Goal: Check status: Check status

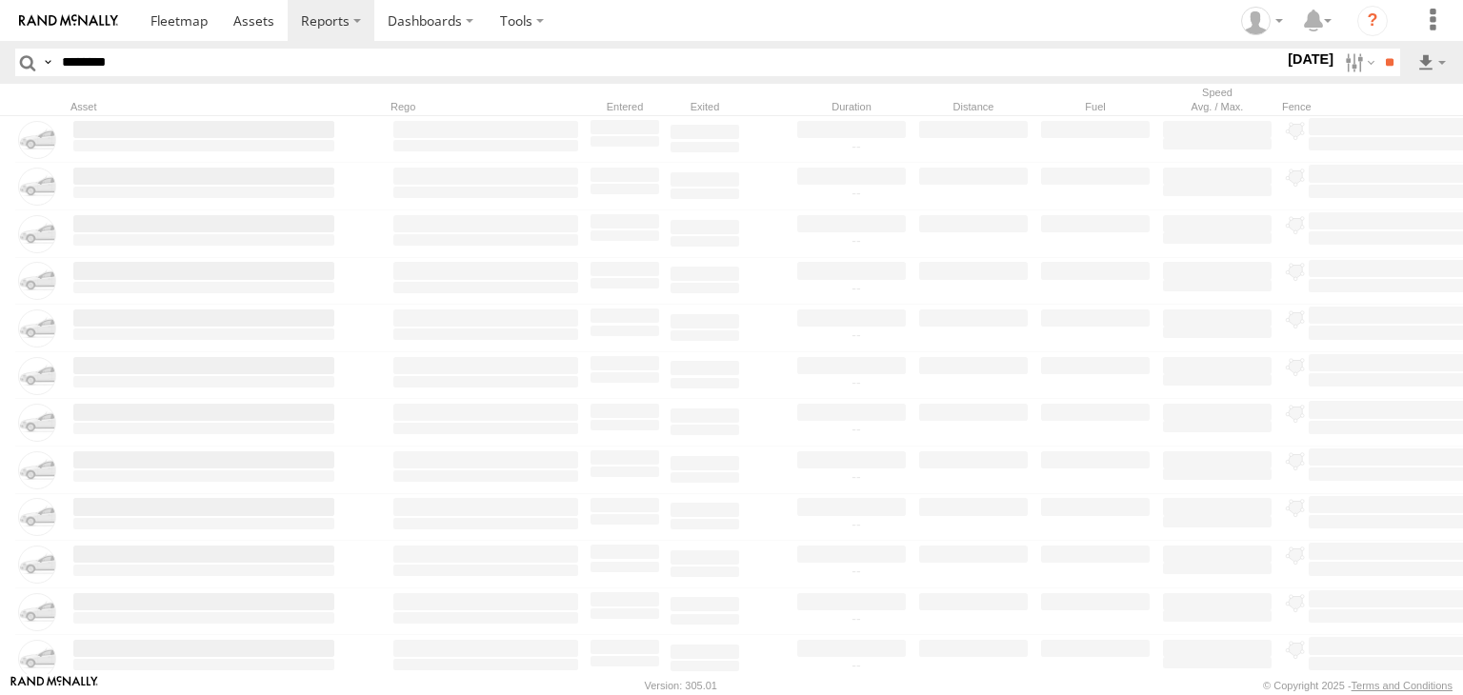
type input "********"
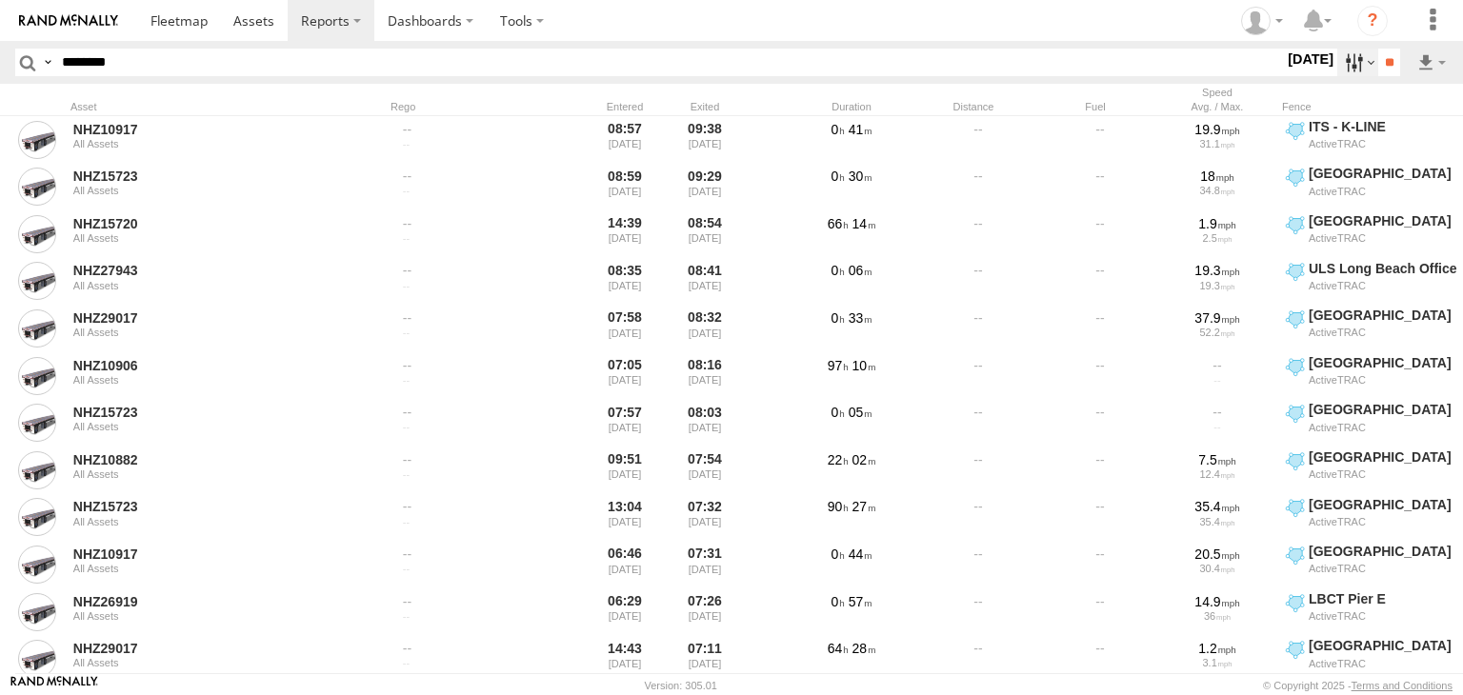
click at [1337, 56] on label at bounding box center [1357, 63] width 41 height 28
click at [0, 0] on label at bounding box center [0, 0] width 0 height 0
click at [1383, 70] on input "**" at bounding box center [1389, 63] width 22 height 28
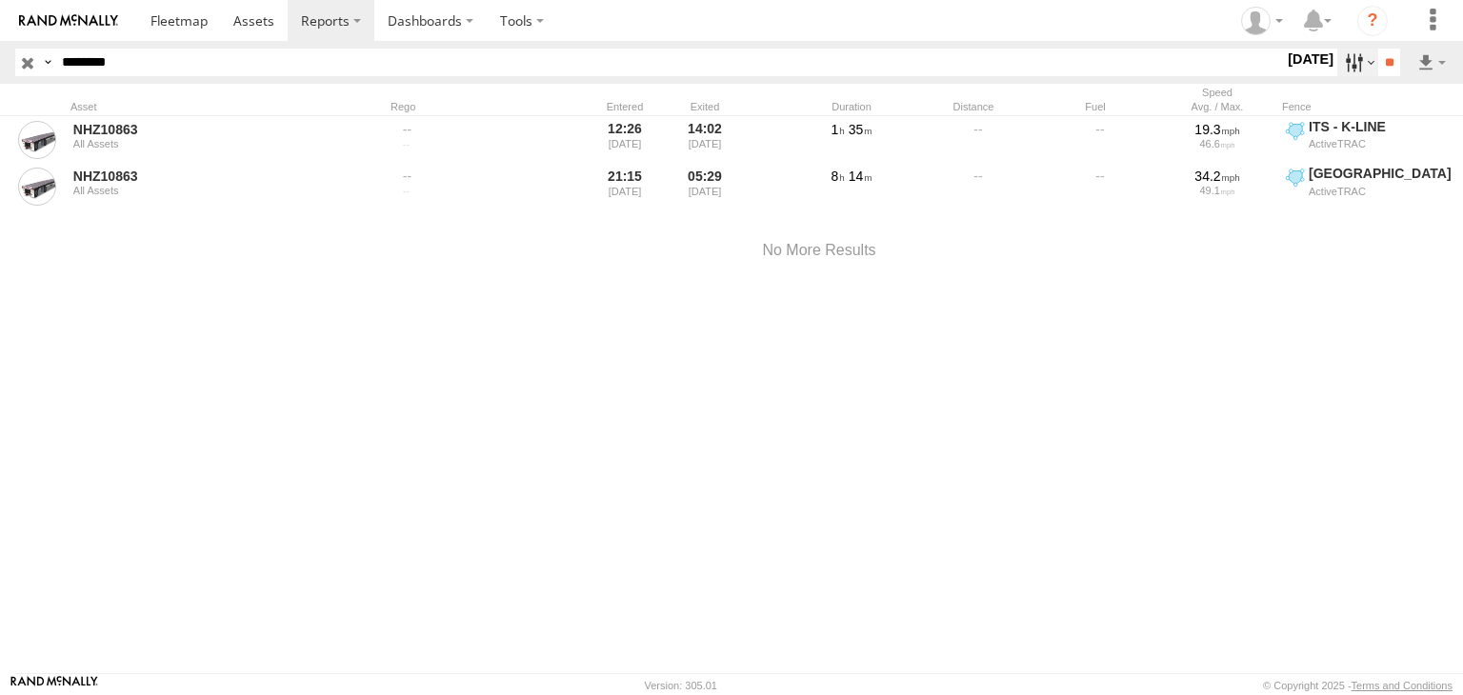
click at [1352, 66] on label at bounding box center [1357, 63] width 41 height 28
click at [0, 0] on label at bounding box center [0, 0] width 0 height 0
click at [1383, 70] on input "**" at bounding box center [1389, 63] width 22 height 28
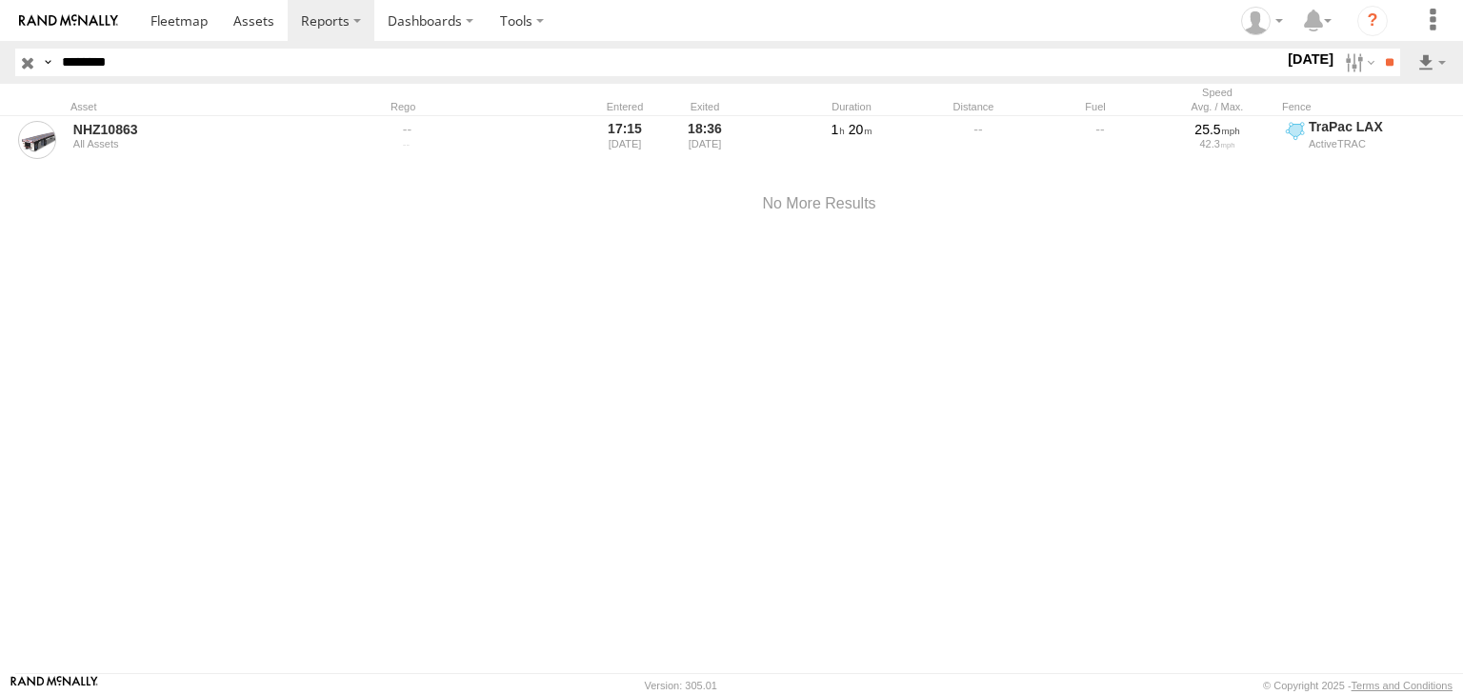
click at [33, 56] on input "button" at bounding box center [27, 63] width 25 height 28
click at [208, 71] on input "********" at bounding box center [668, 63] width 1229 height 28
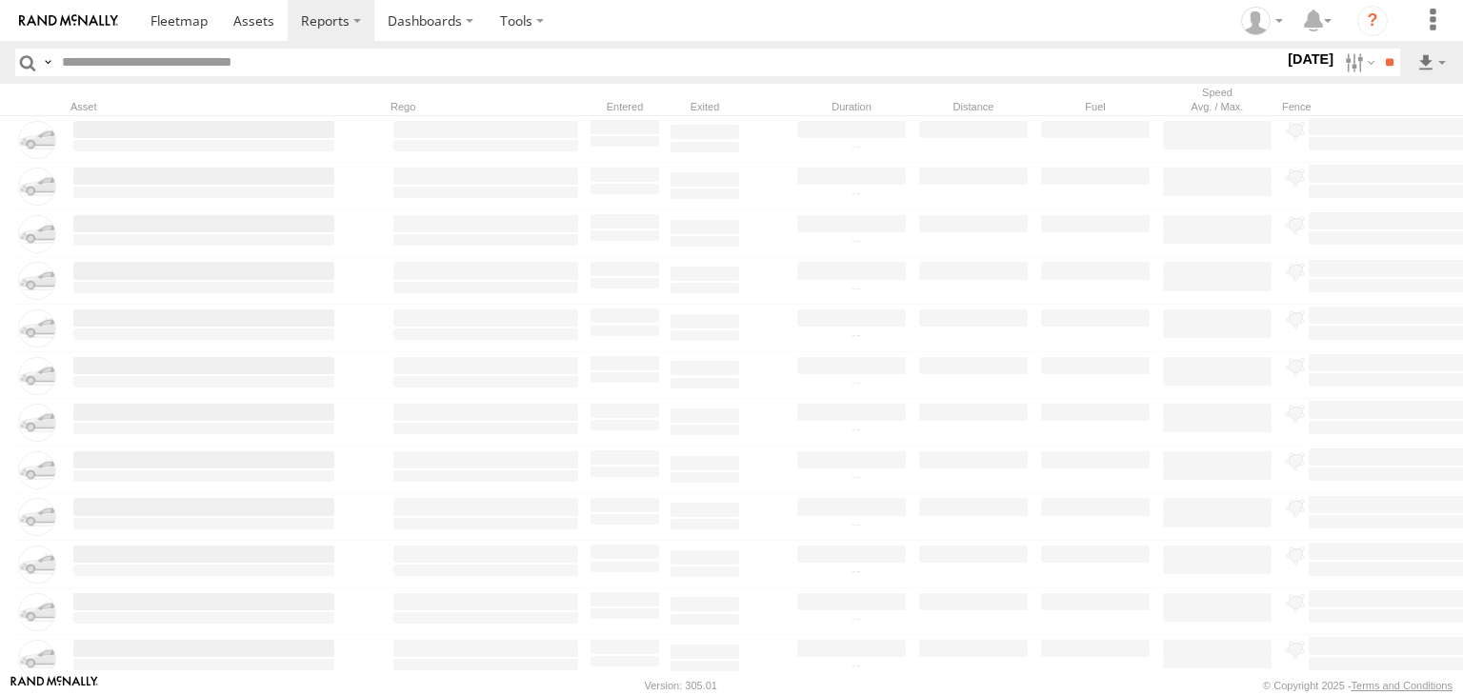
paste input "********"
type input "********"
click at [1337, 60] on label at bounding box center [1357, 63] width 41 height 28
click at [0, 0] on label at bounding box center [0, 0] width 0 height 0
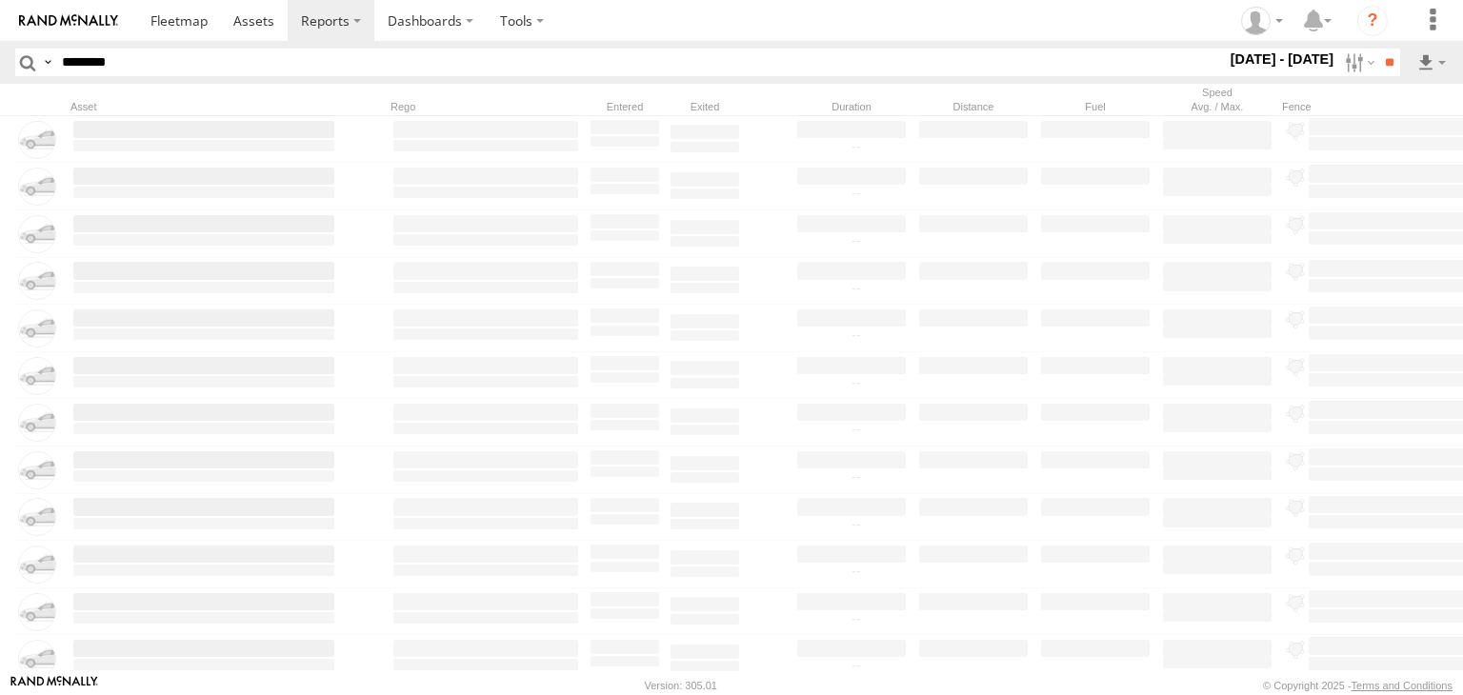
click at [0, 0] on label at bounding box center [0, 0] width 0 height 0
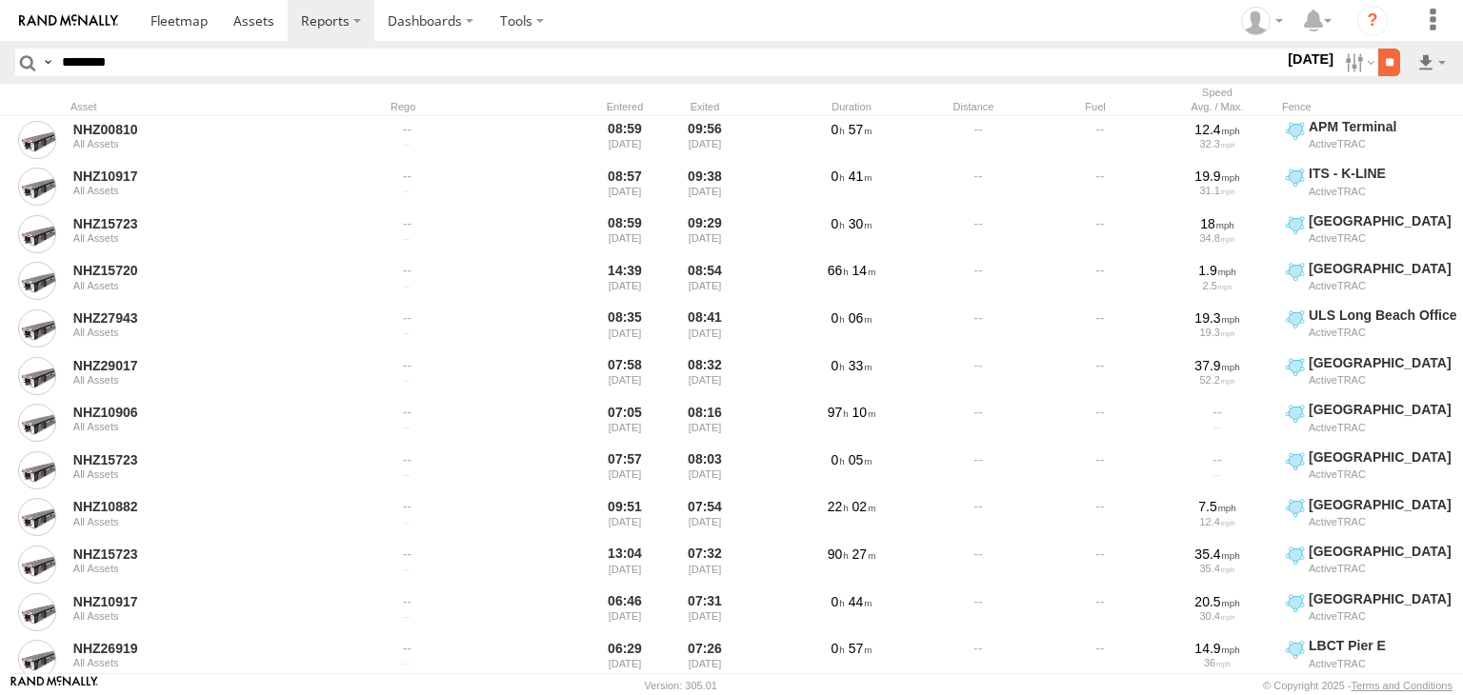
click at [1386, 68] on input "**" at bounding box center [1389, 63] width 22 height 28
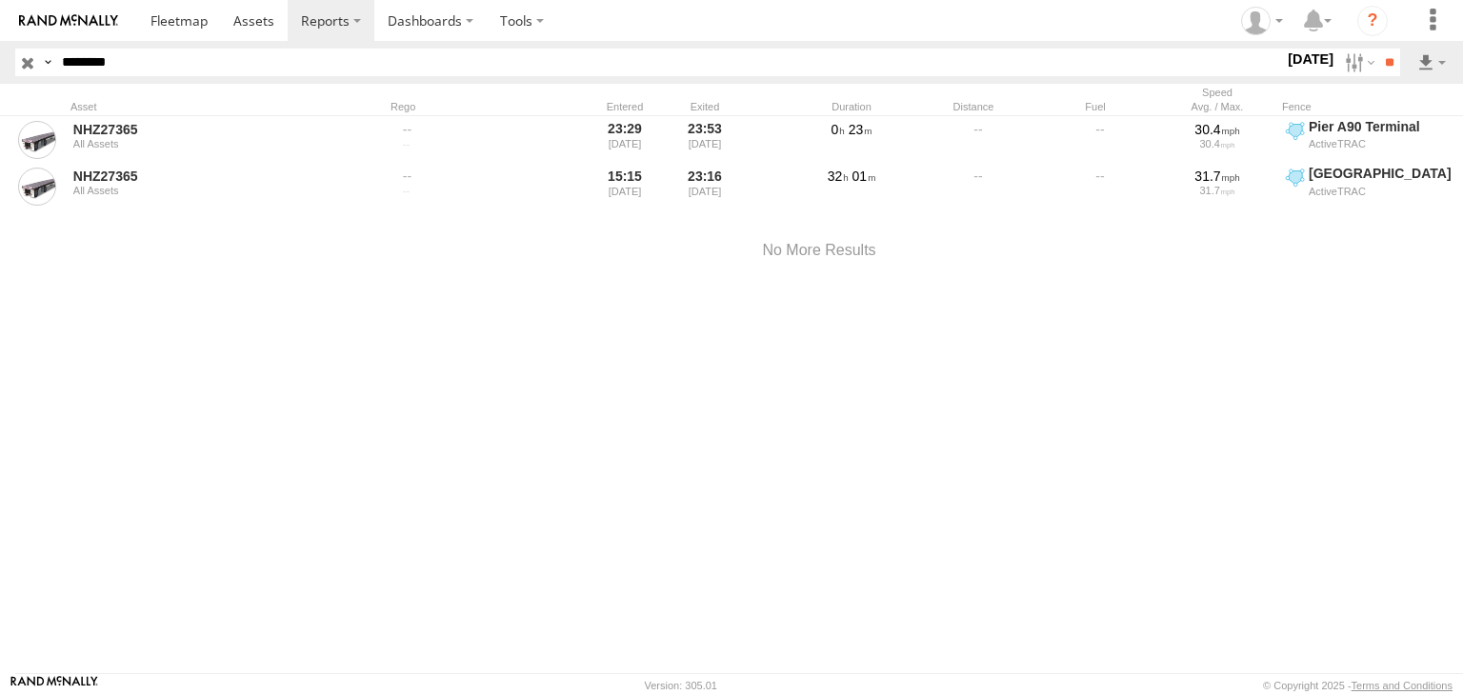
click at [24, 56] on input "button" at bounding box center [27, 63] width 25 height 28
click at [157, 60] on input "********" at bounding box center [668, 63] width 1229 height 28
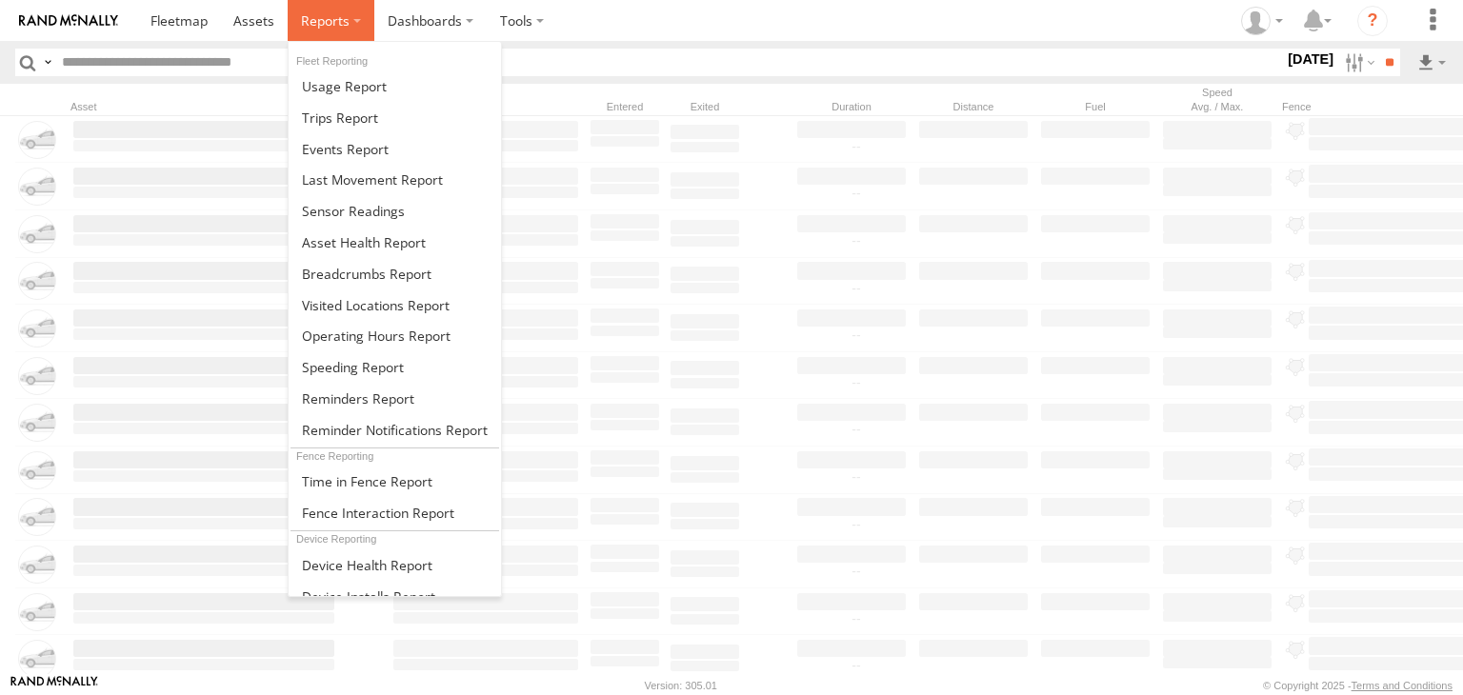
click at [319, 7] on label at bounding box center [331, 20] width 87 height 41
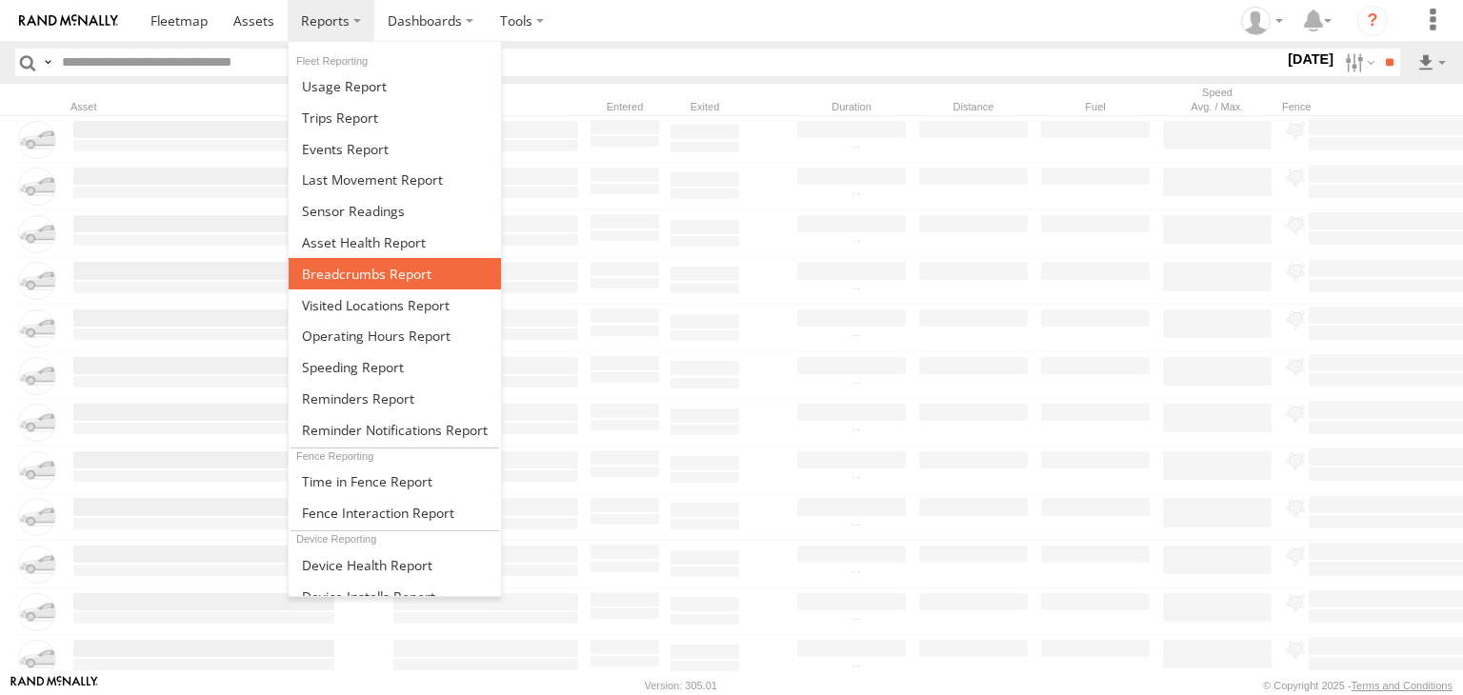
click at [375, 268] on span at bounding box center [367, 274] width 130 height 18
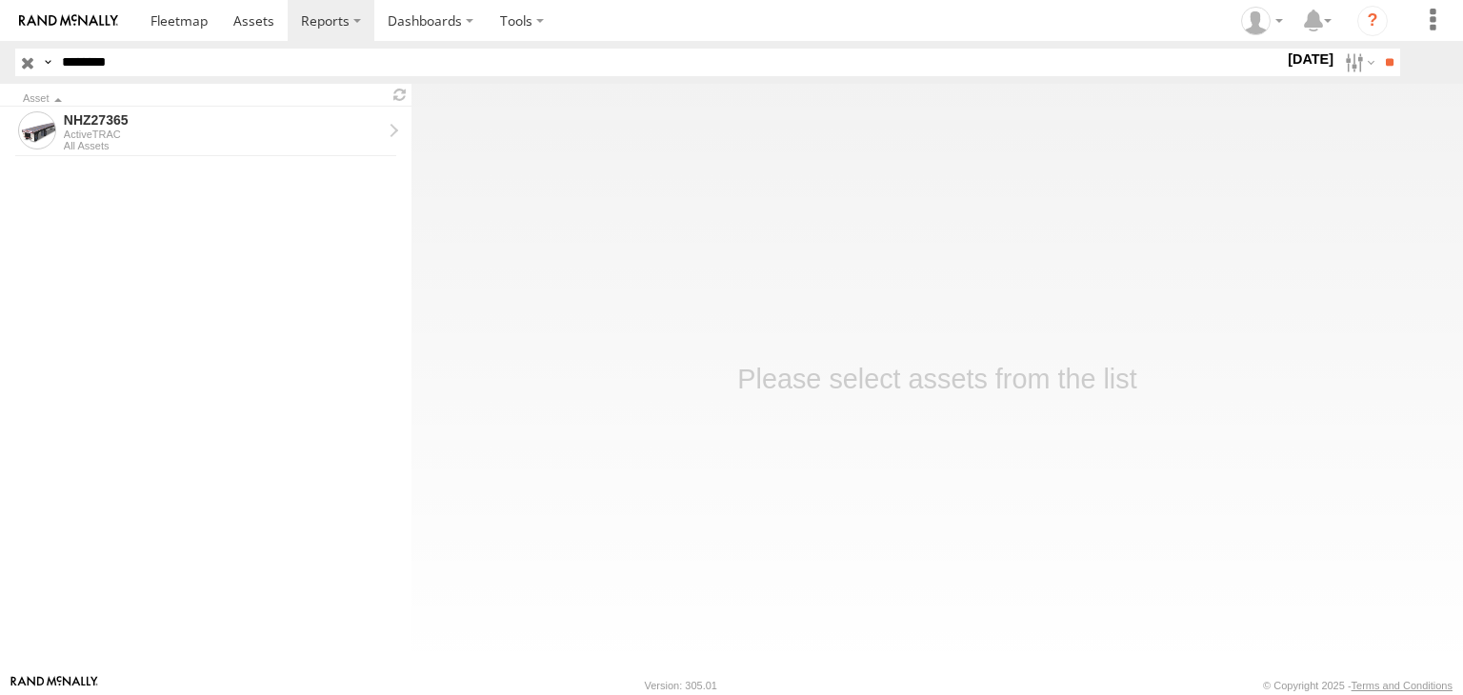
click at [0, 0] on label at bounding box center [0, 0] width 0 height 0
click at [1386, 66] on input "**" at bounding box center [1389, 63] width 22 height 28
click at [209, 150] on div "All Assets" at bounding box center [223, 145] width 318 height 11
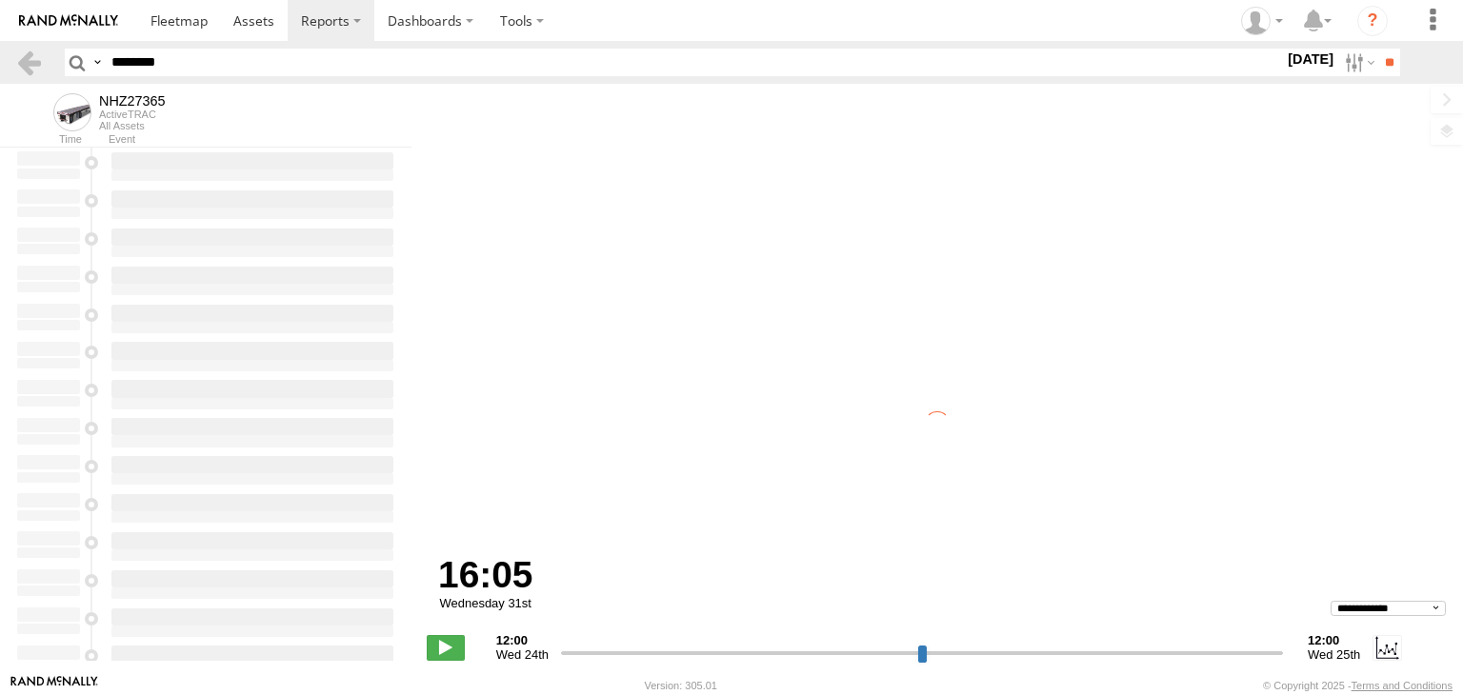
drag, startPoint x: 567, startPoint y: 652, endPoint x: 780, endPoint y: 661, distance: 213.5
click at [780, 661] on input "range" at bounding box center [922, 653] width 722 height 18
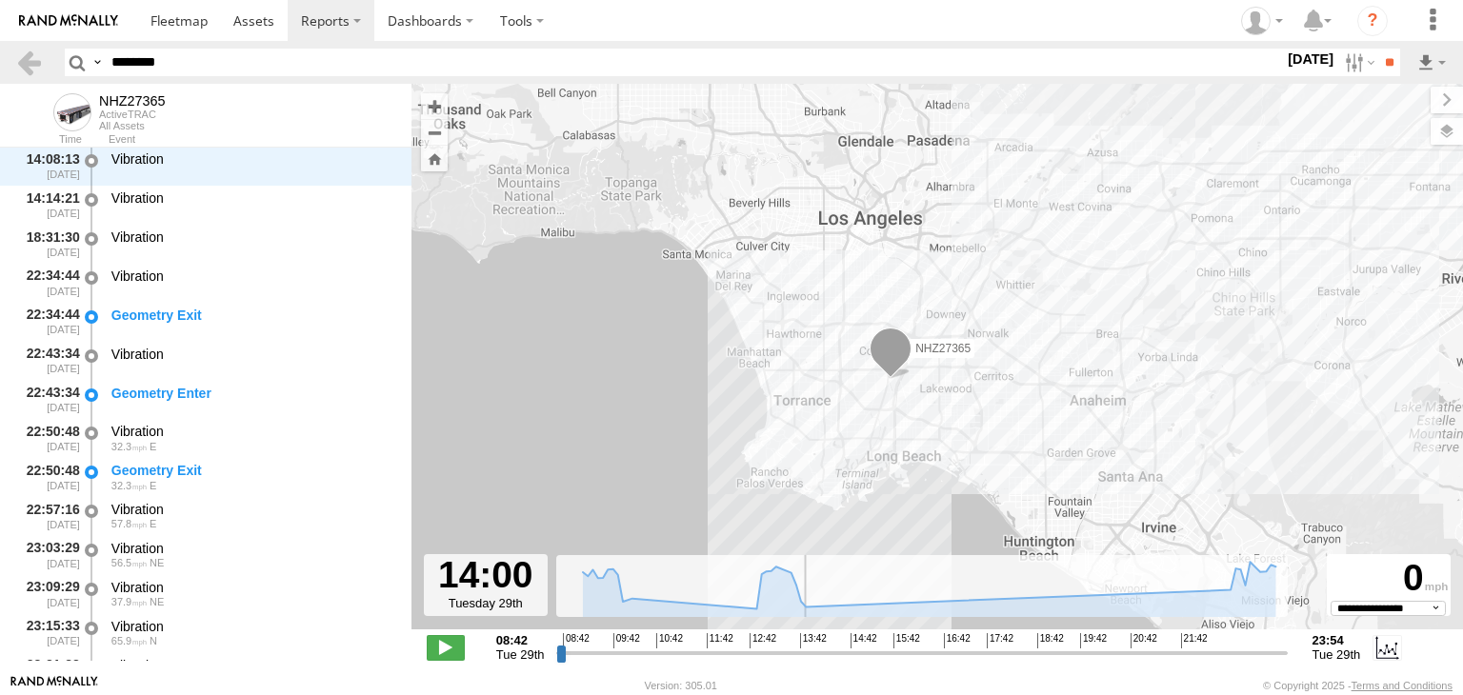
drag, startPoint x: 564, startPoint y: 656, endPoint x: 811, endPoint y: 647, distance: 247.8
click at [811, 647] on input "range" at bounding box center [921, 653] width 730 height 18
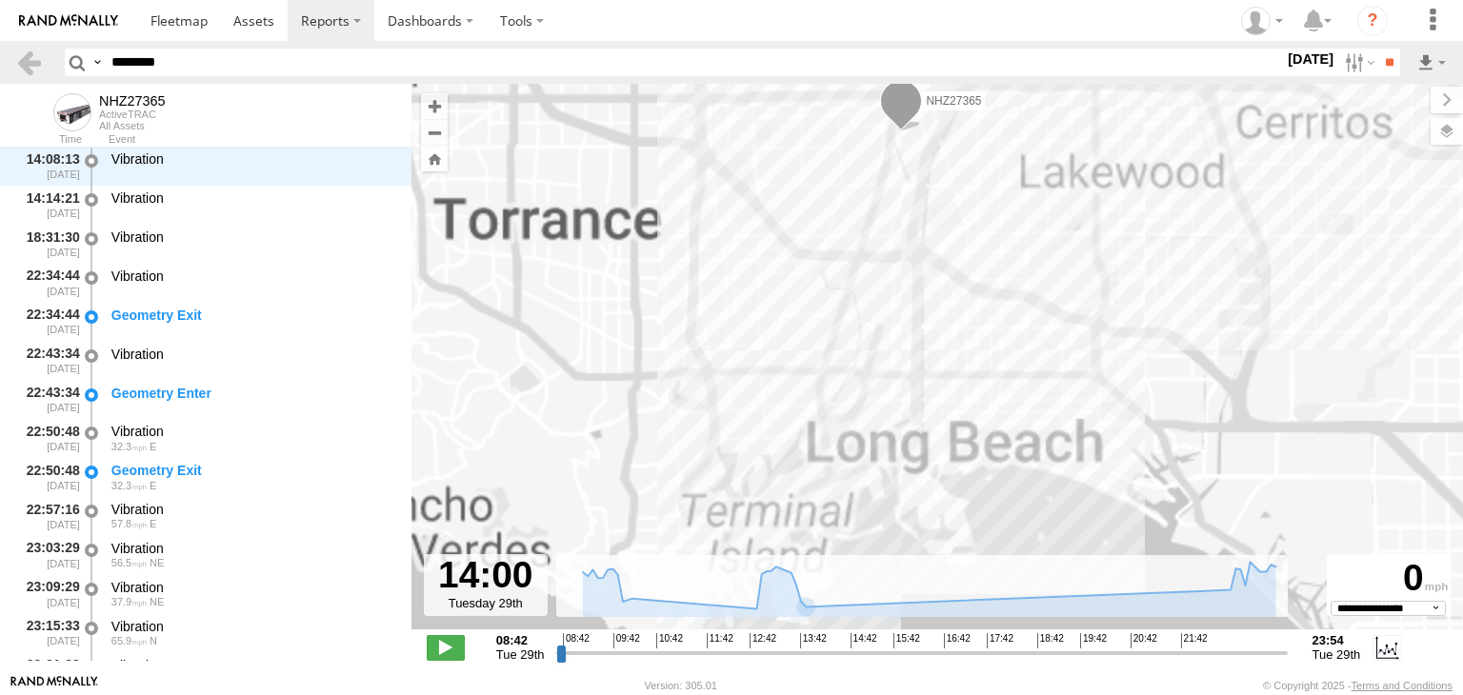
drag, startPoint x: 921, startPoint y: 489, endPoint x: 910, endPoint y: 392, distance: 97.7
click at [910, 392] on div "NHZ27365" at bounding box center [936, 367] width 1051 height 566
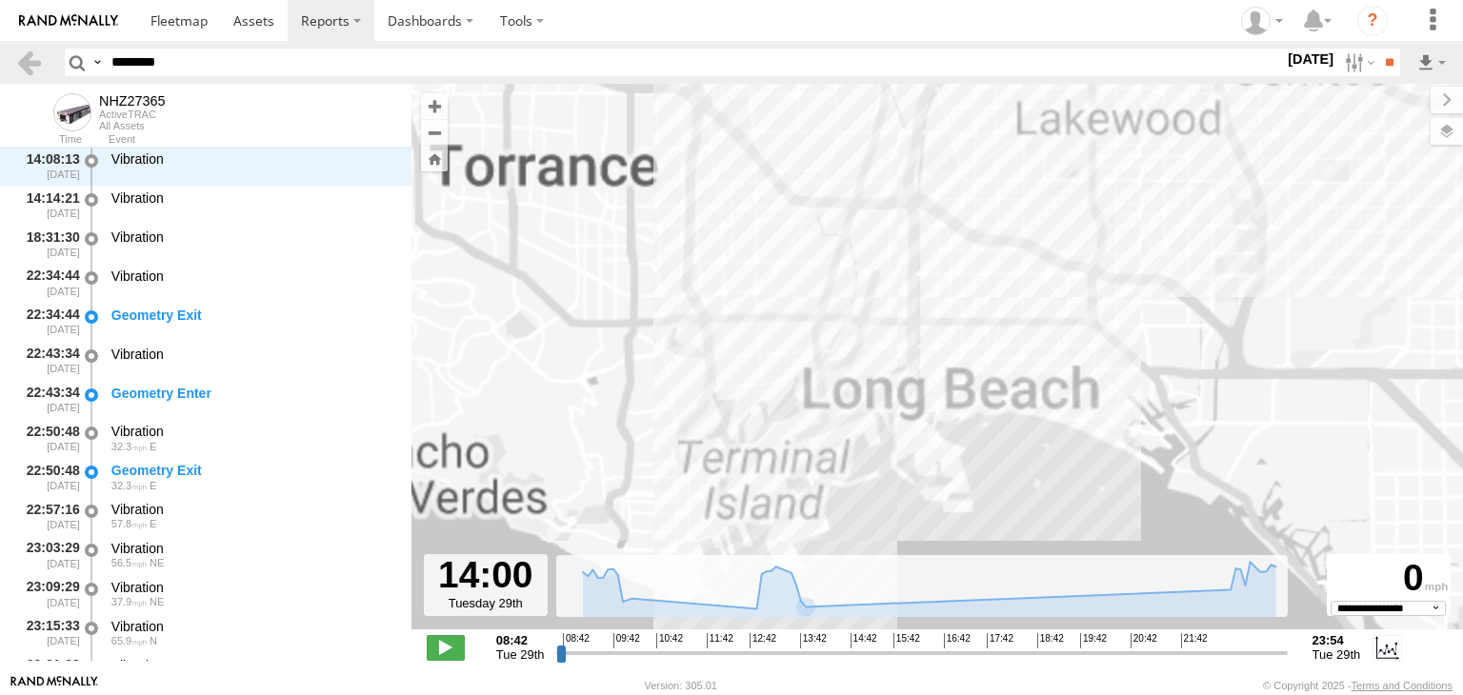
drag, startPoint x: 849, startPoint y: 234, endPoint x: 833, endPoint y: 370, distance: 137.1
click at [833, 370] on div "NHZ27365" at bounding box center [936, 367] width 1051 height 566
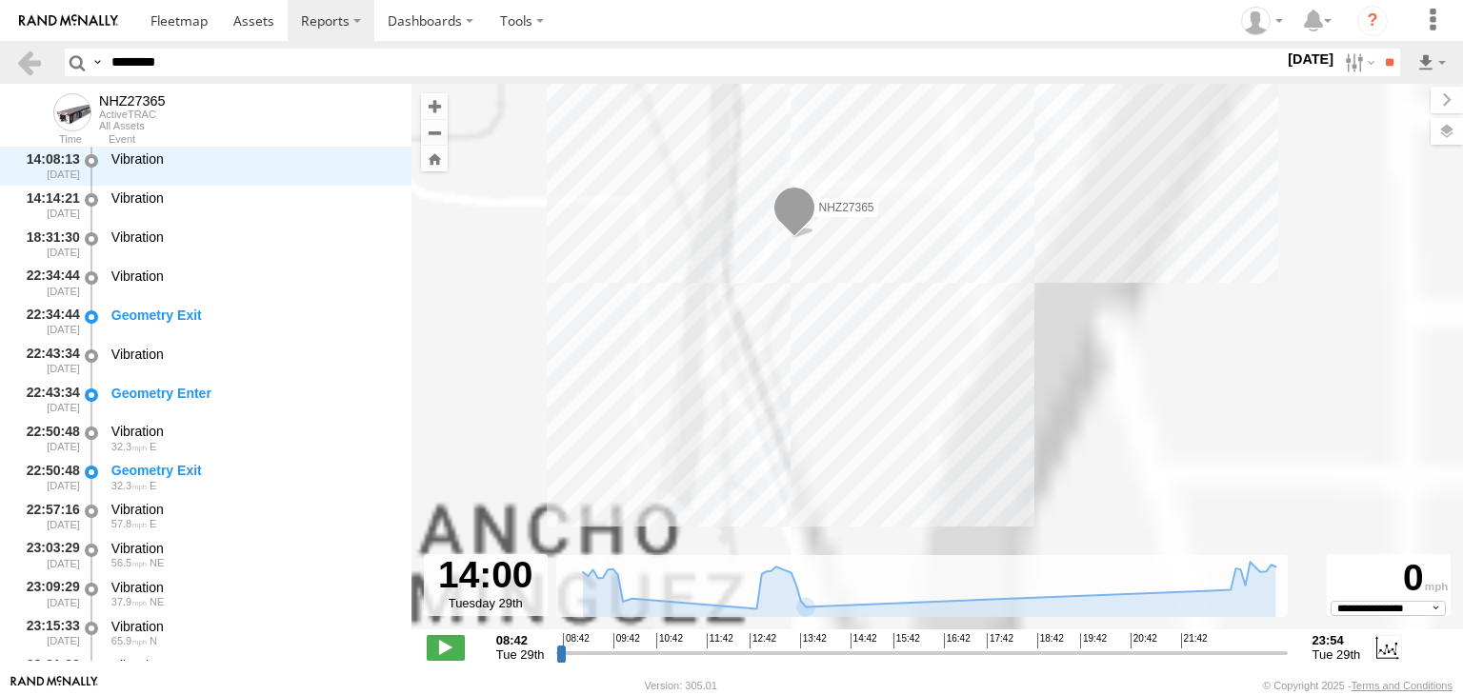
drag, startPoint x: 815, startPoint y: 252, endPoint x: 821, endPoint y: 429, distance: 176.3
click at [821, 429] on div "NHZ27365" at bounding box center [936, 367] width 1051 height 566
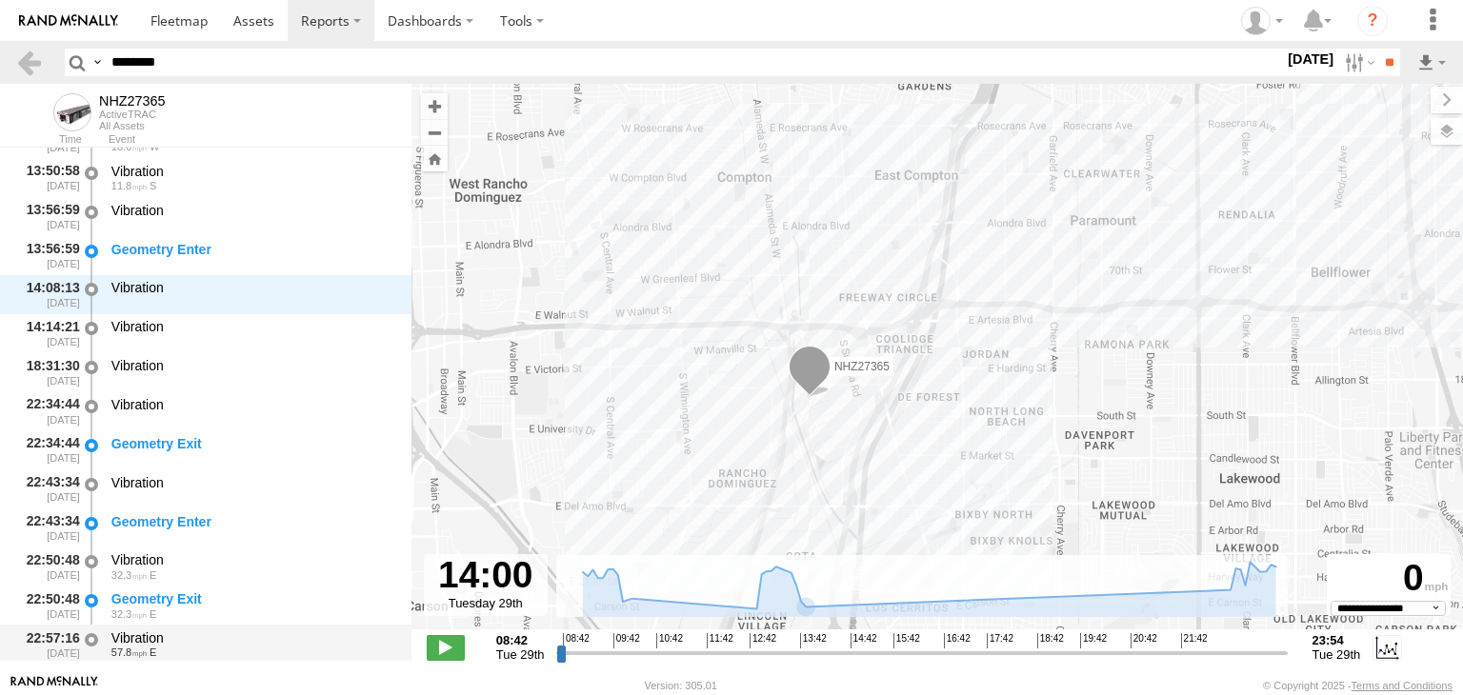
scroll to position [1463, 0]
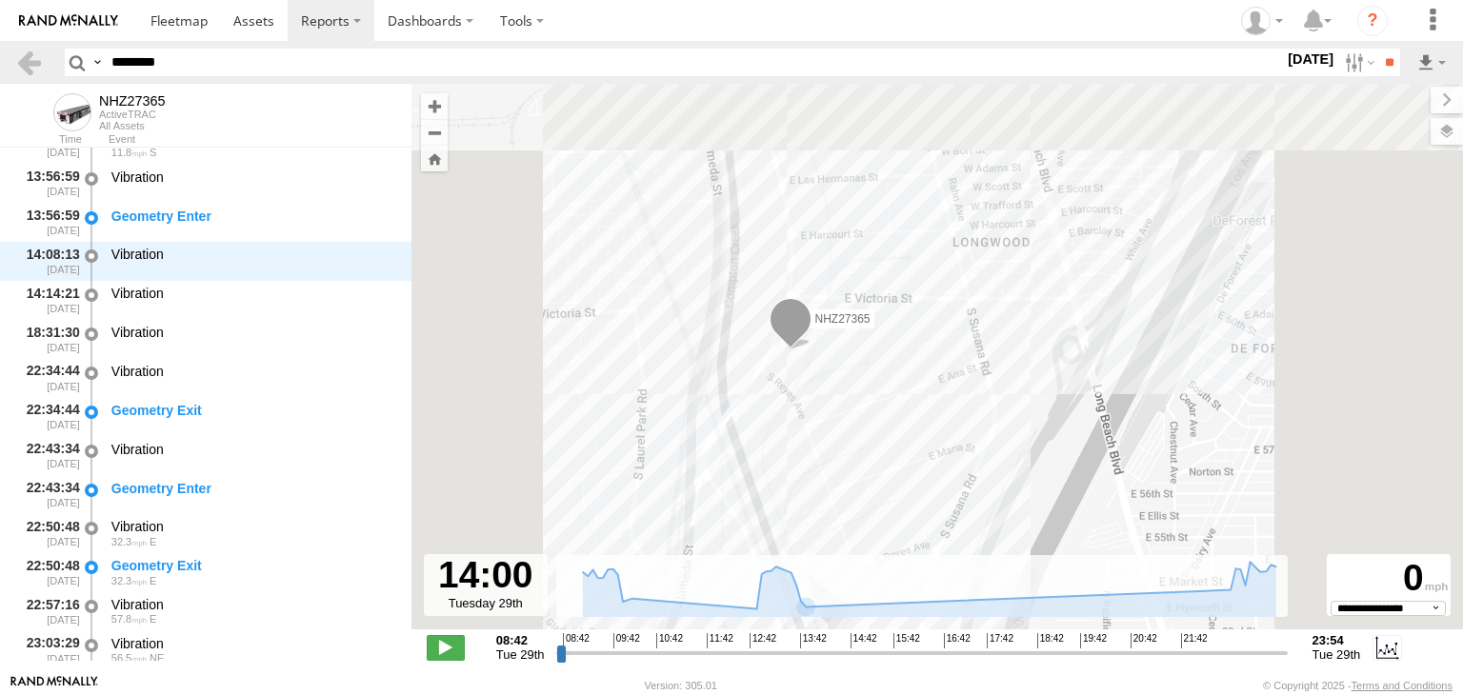
drag, startPoint x: 802, startPoint y: 425, endPoint x: 827, endPoint y: 313, distance: 114.1
click at [811, 298] on div "NHZ27365" at bounding box center [936, 367] width 1051 height 566
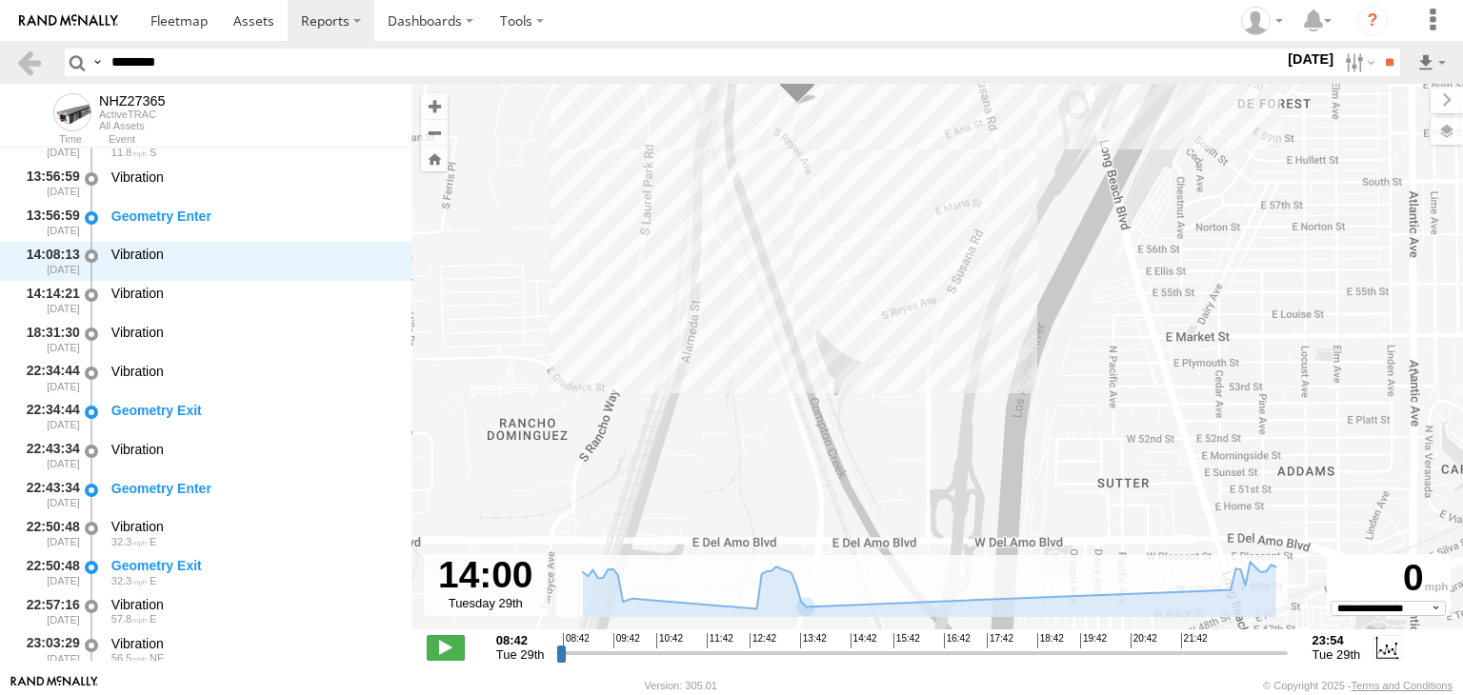
drag, startPoint x: 842, startPoint y: 459, endPoint x: 828, endPoint y: 275, distance: 184.3
click at [828, 275] on div "NHZ27365" at bounding box center [936, 367] width 1051 height 566
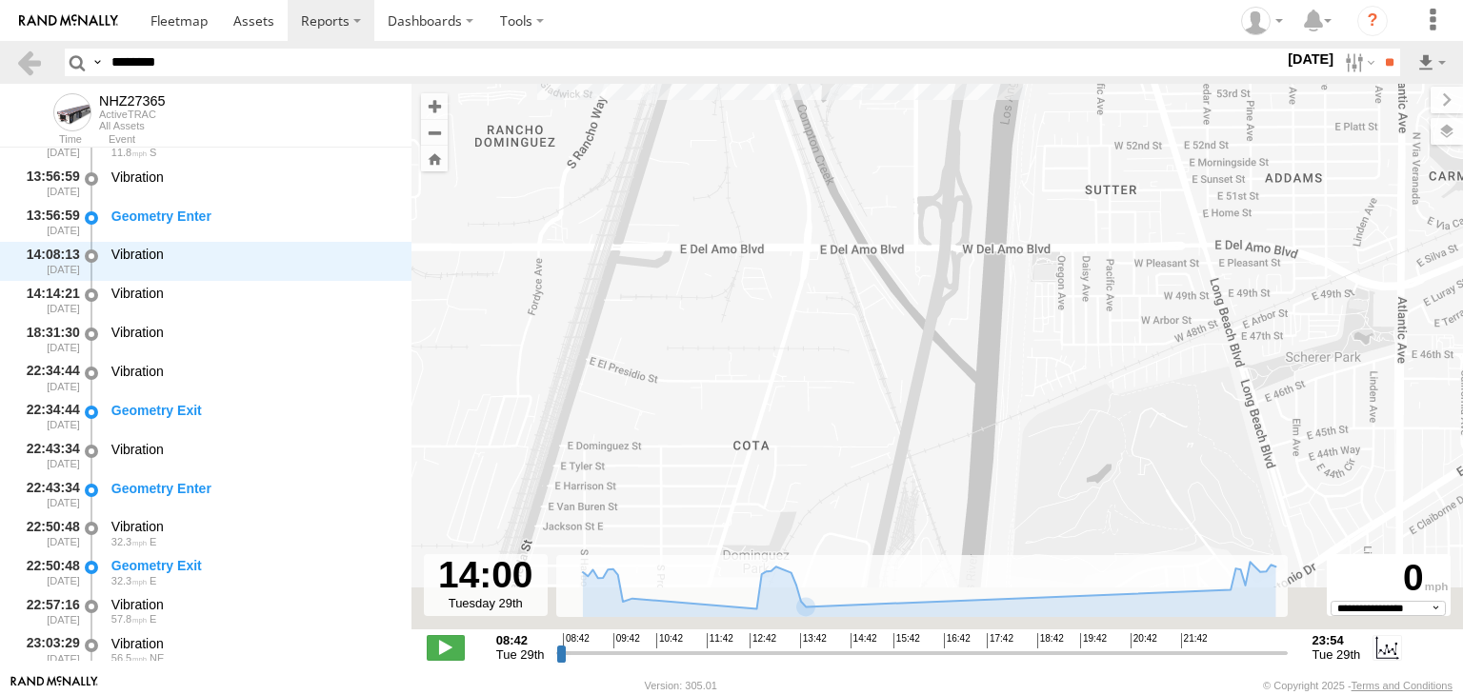
drag, startPoint x: 792, startPoint y: 475, endPoint x: 795, endPoint y: 404, distance: 71.5
click at [795, 404] on div "NHZ27365" at bounding box center [936, 367] width 1051 height 566
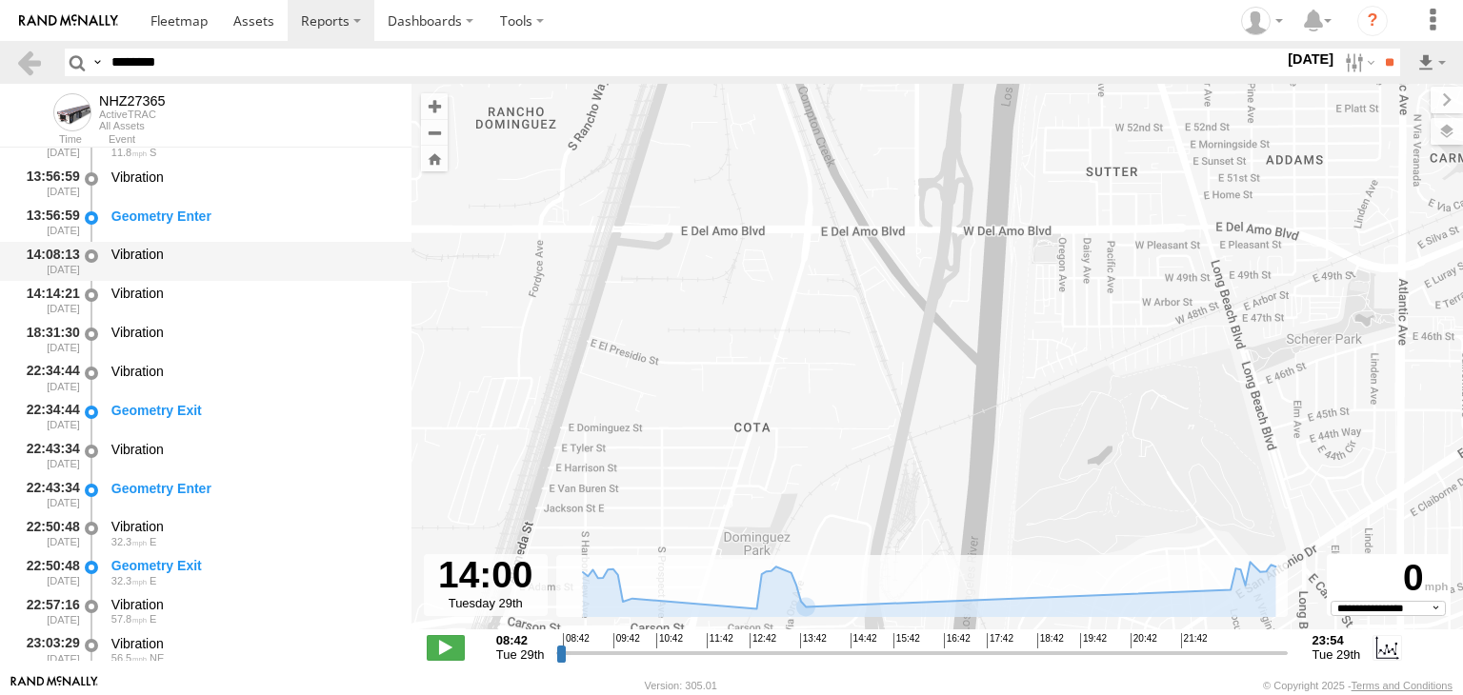
click at [162, 254] on div "Vibration" at bounding box center [252, 254] width 282 height 17
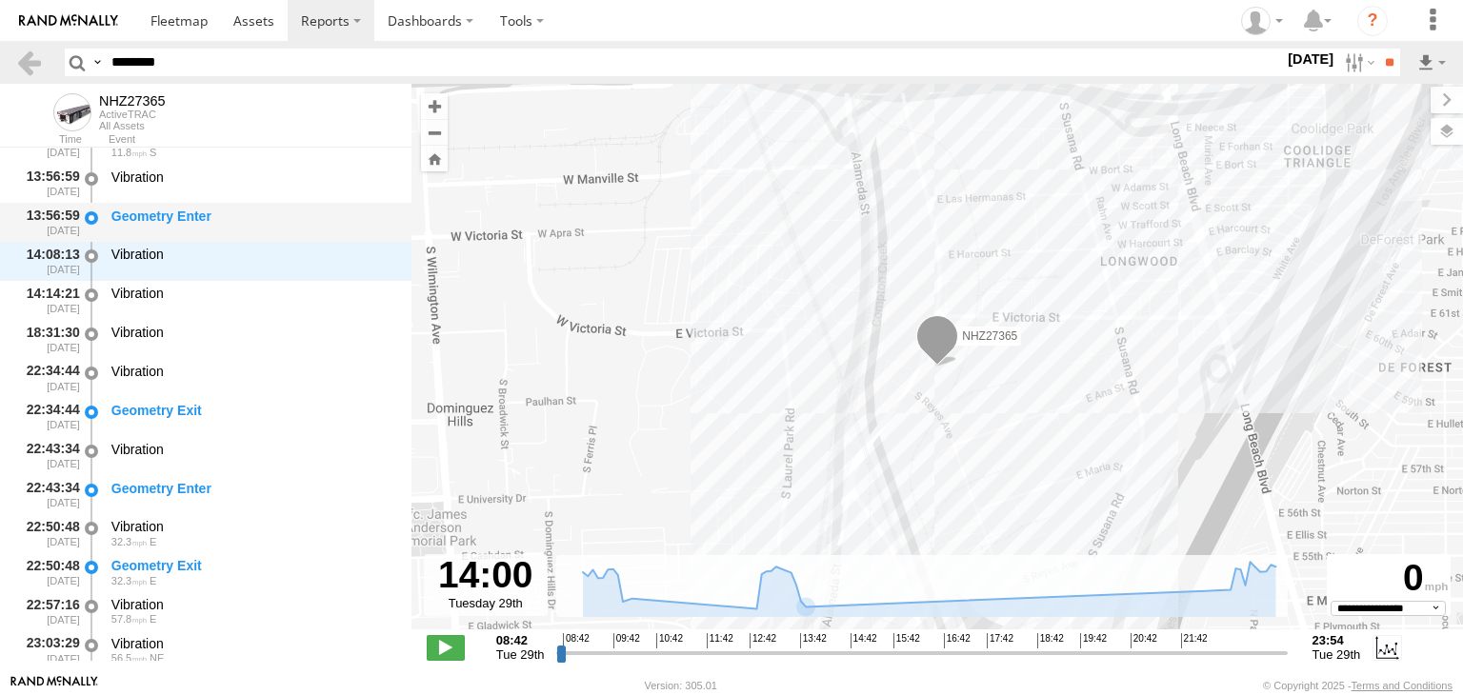
click at [259, 233] on div "Geometry Enter" at bounding box center [253, 222] width 288 height 35
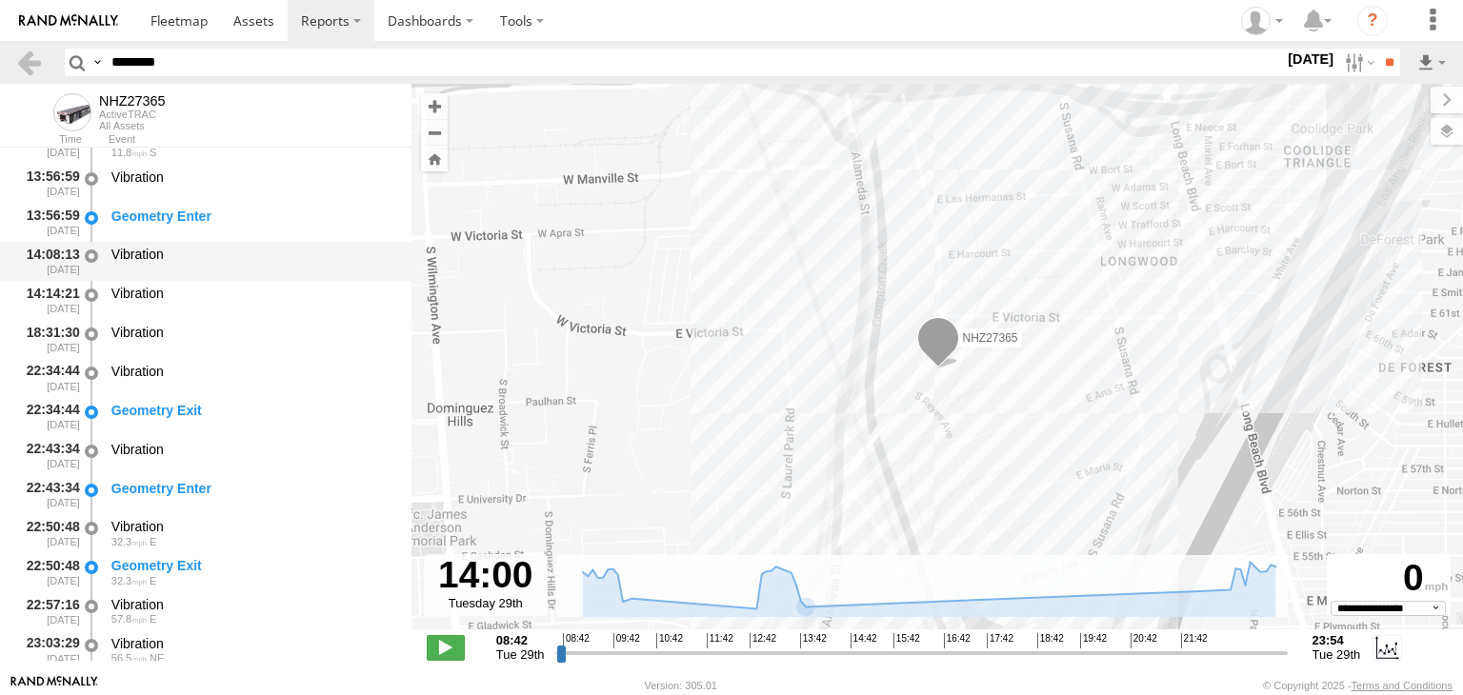
click at [203, 271] on div "Vibration" at bounding box center [253, 261] width 288 height 35
drag, startPoint x: 819, startPoint y: 553, endPoint x: 788, endPoint y: 294, distance: 260.9
click at [788, 294] on div "← Move left → Move right ↑ Move up ↓ Move down + Zoom in - Zoom out Home Jump l…" at bounding box center [936, 379] width 1051 height 590
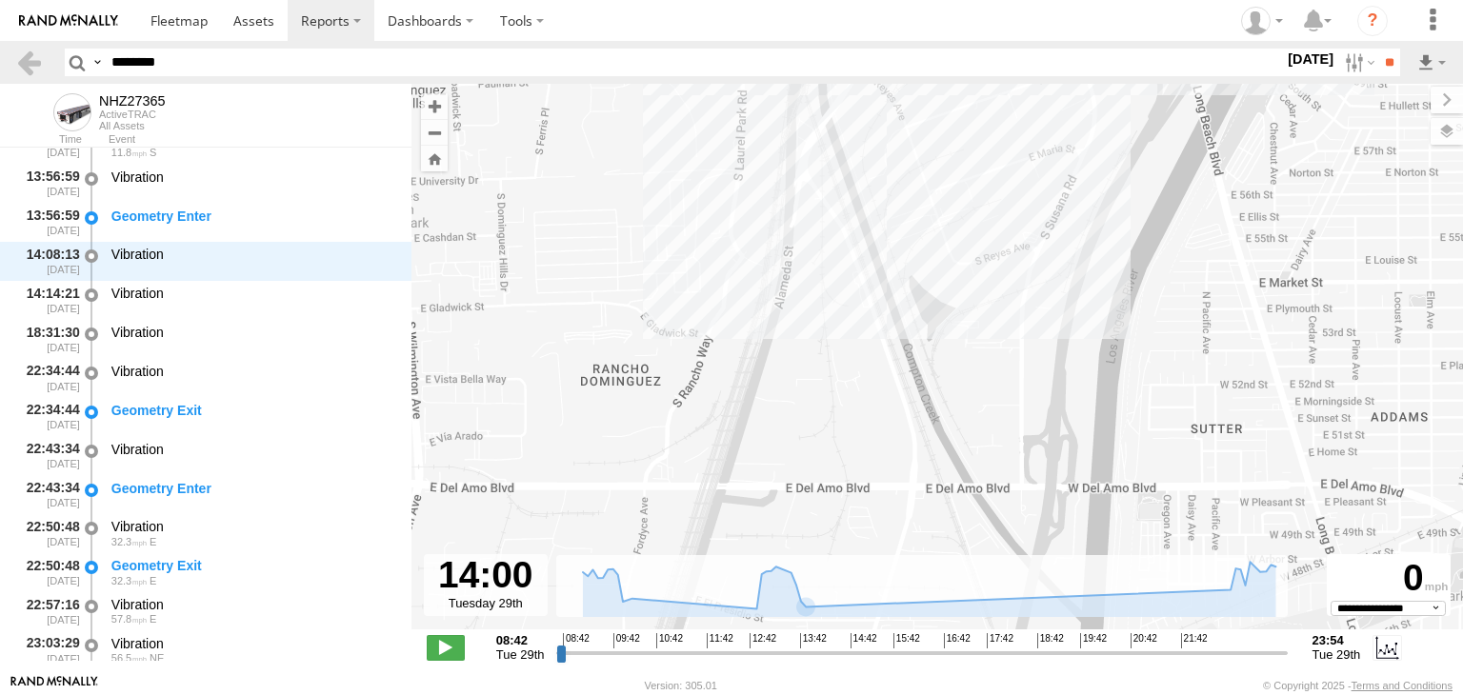
drag, startPoint x: 765, startPoint y: 385, endPoint x: 715, endPoint y: 47, distance: 341.7
click at [715, 47] on body "?" at bounding box center [731, 347] width 1463 height 695
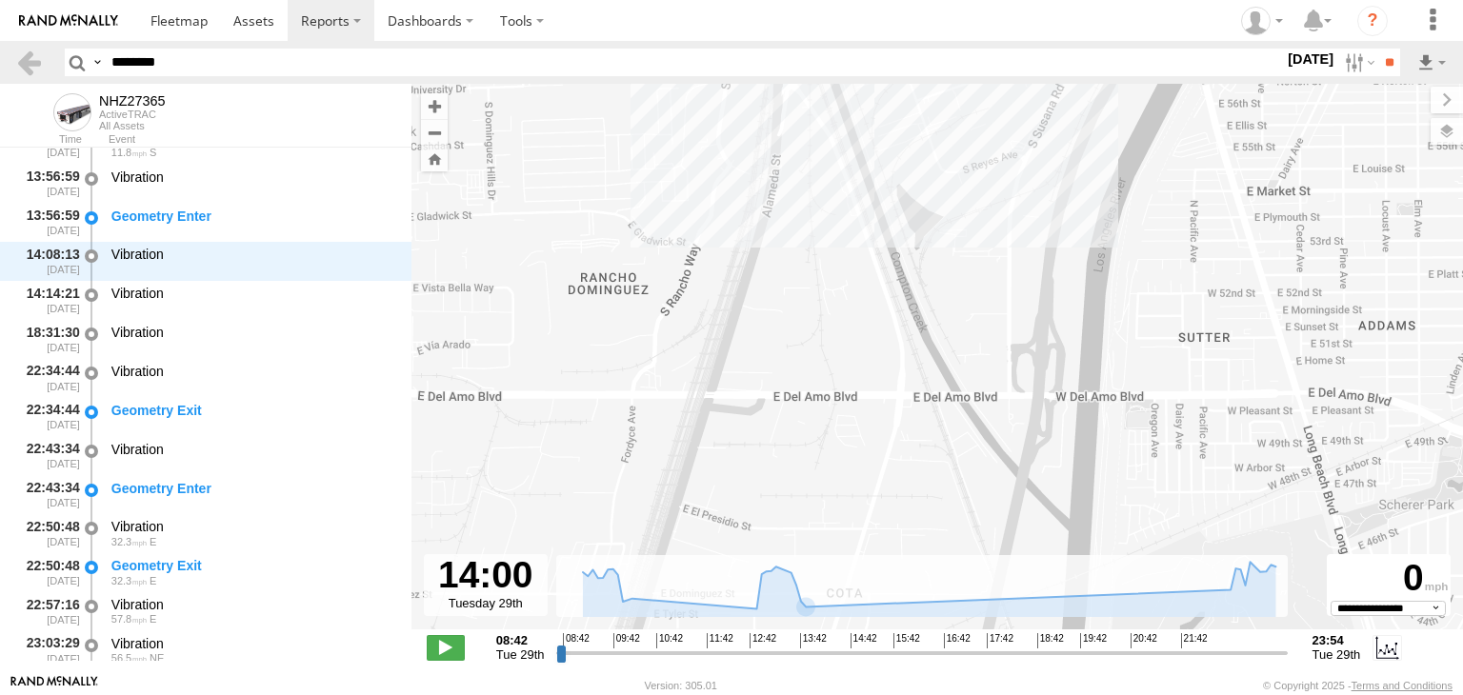
drag, startPoint x: 796, startPoint y: 393, endPoint x: 792, endPoint y: 298, distance: 95.3
click at [788, 252] on div "NHZ27365" at bounding box center [936, 367] width 1051 height 566
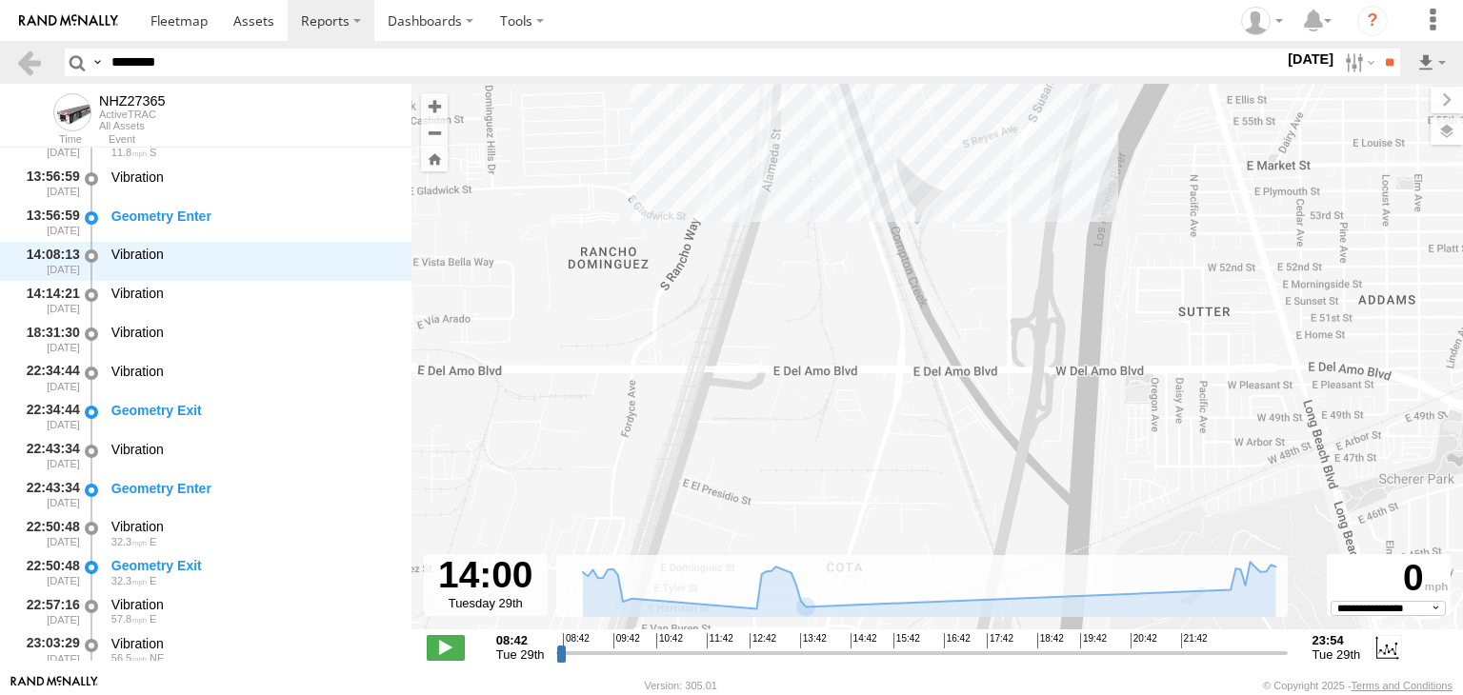
drag, startPoint x: 764, startPoint y: 406, endPoint x: 761, endPoint y: 610, distance: 204.8
click at [761, 610] on div "← Move left → Move right ↑ Move up ↓ Move down + Zoom in - Zoom out Home Jump l…" at bounding box center [936, 379] width 1051 height 590
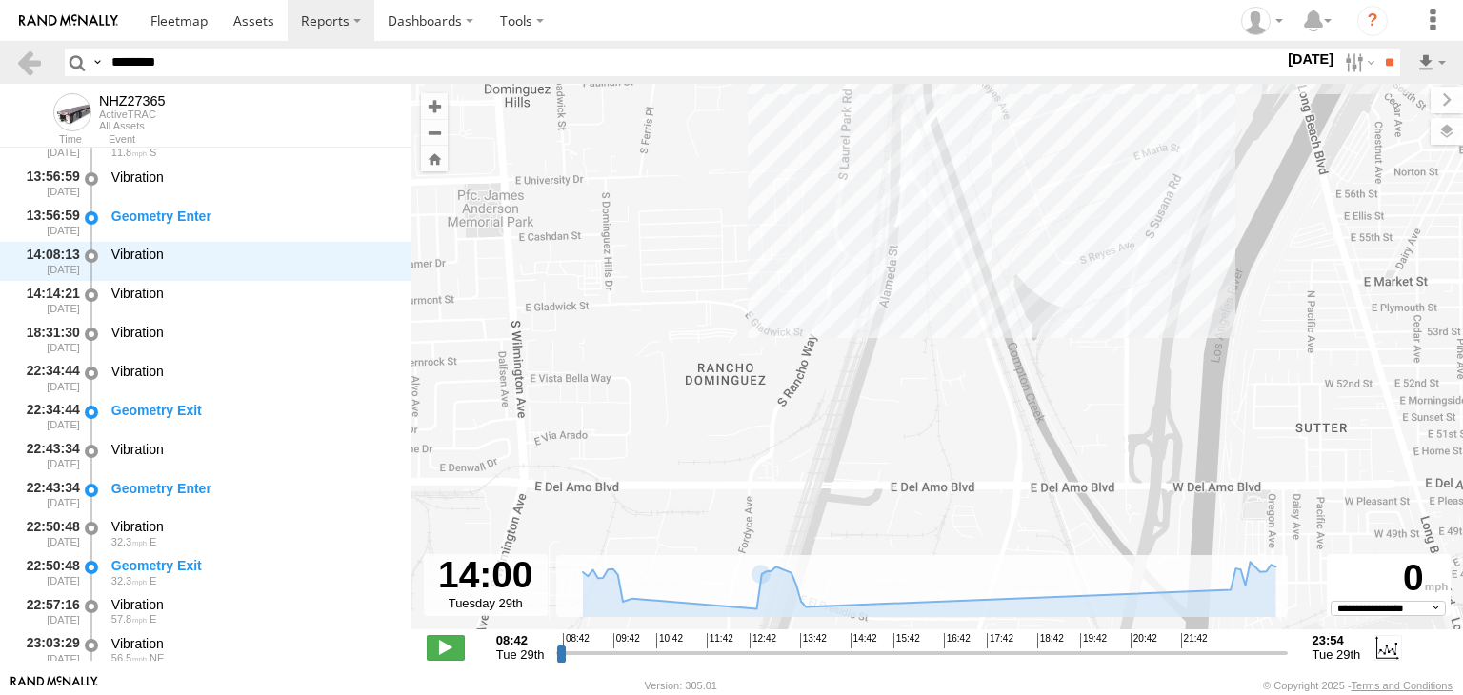
drag, startPoint x: 738, startPoint y: 488, endPoint x: 880, endPoint y: 486, distance: 141.9
click at [880, 486] on div "NHZ27365" at bounding box center [936, 367] width 1051 height 566
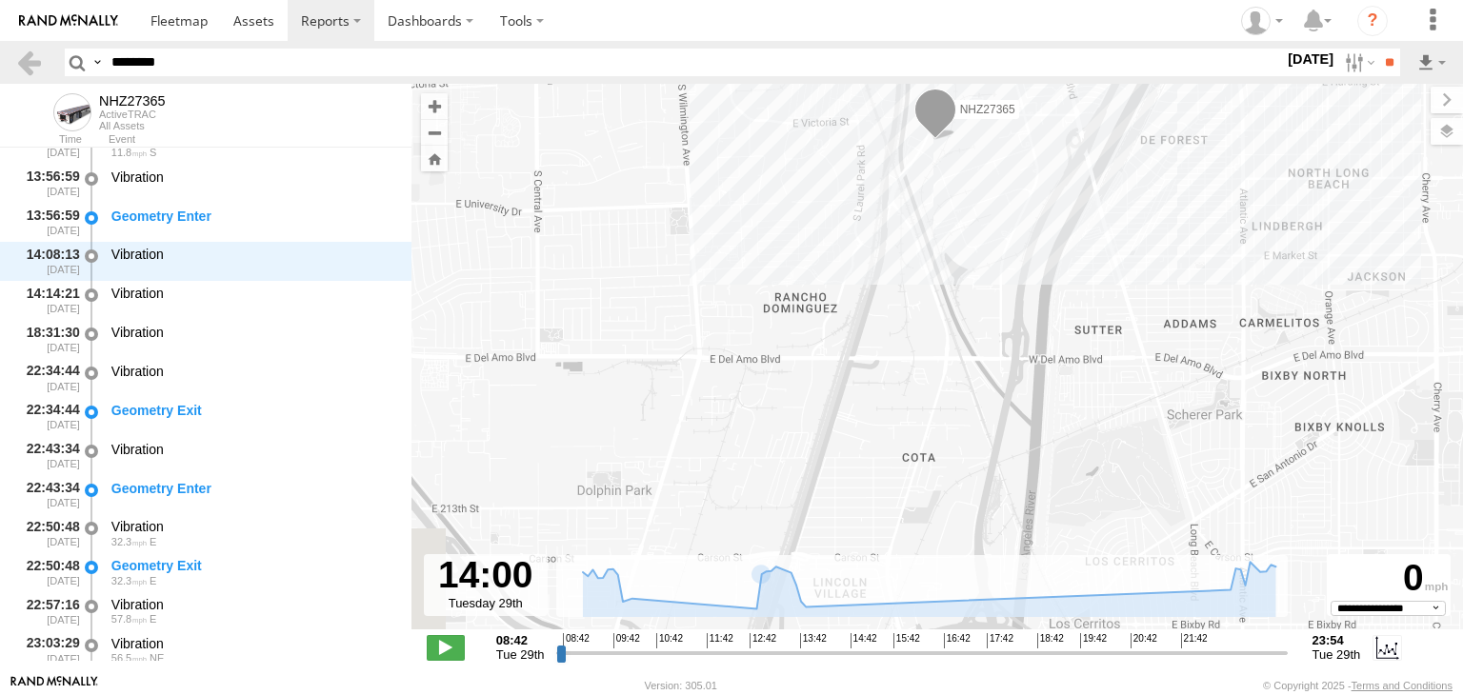
drag, startPoint x: 907, startPoint y: 487, endPoint x: 882, endPoint y: 348, distance: 141.2
click at [891, 333] on div "NHZ27365" at bounding box center [936, 367] width 1051 height 566
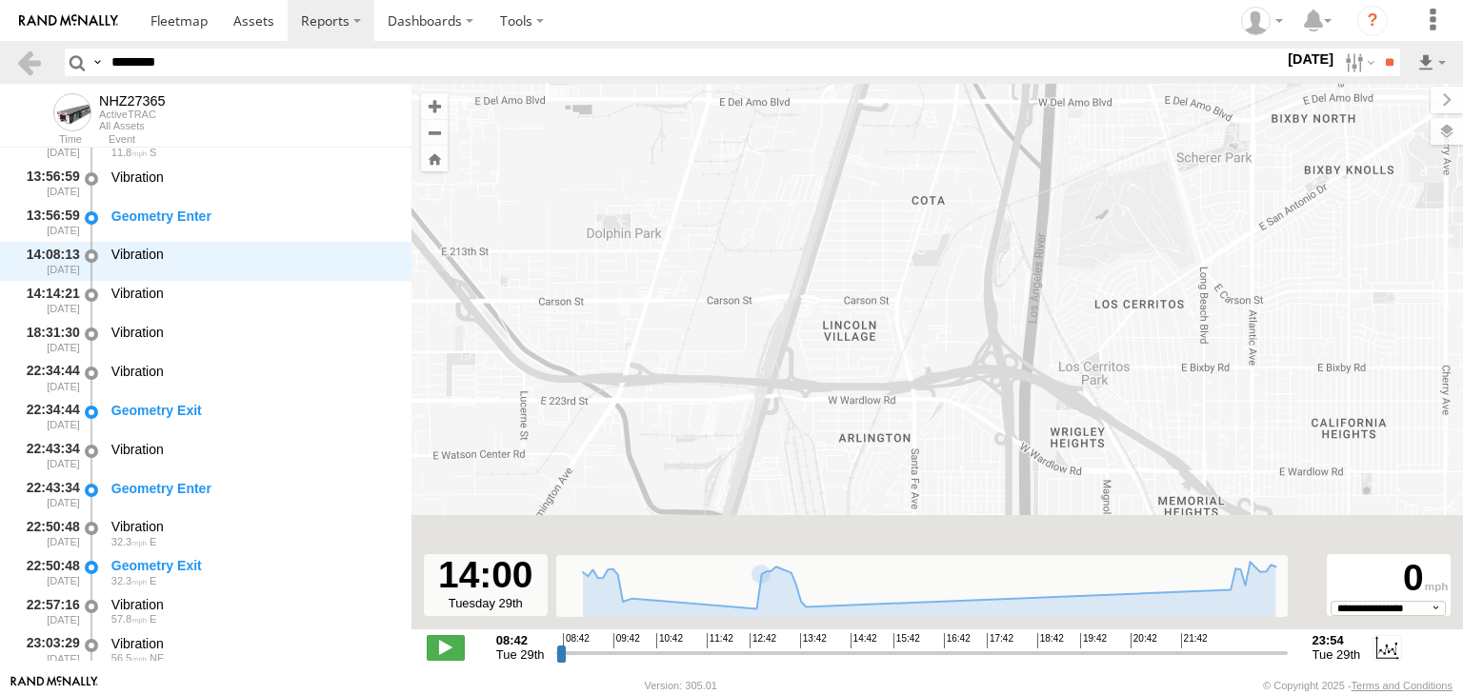
drag, startPoint x: 795, startPoint y: 471, endPoint x: 825, endPoint y: 301, distance: 173.0
click at [822, 298] on div "NHZ27365" at bounding box center [936, 367] width 1051 height 566
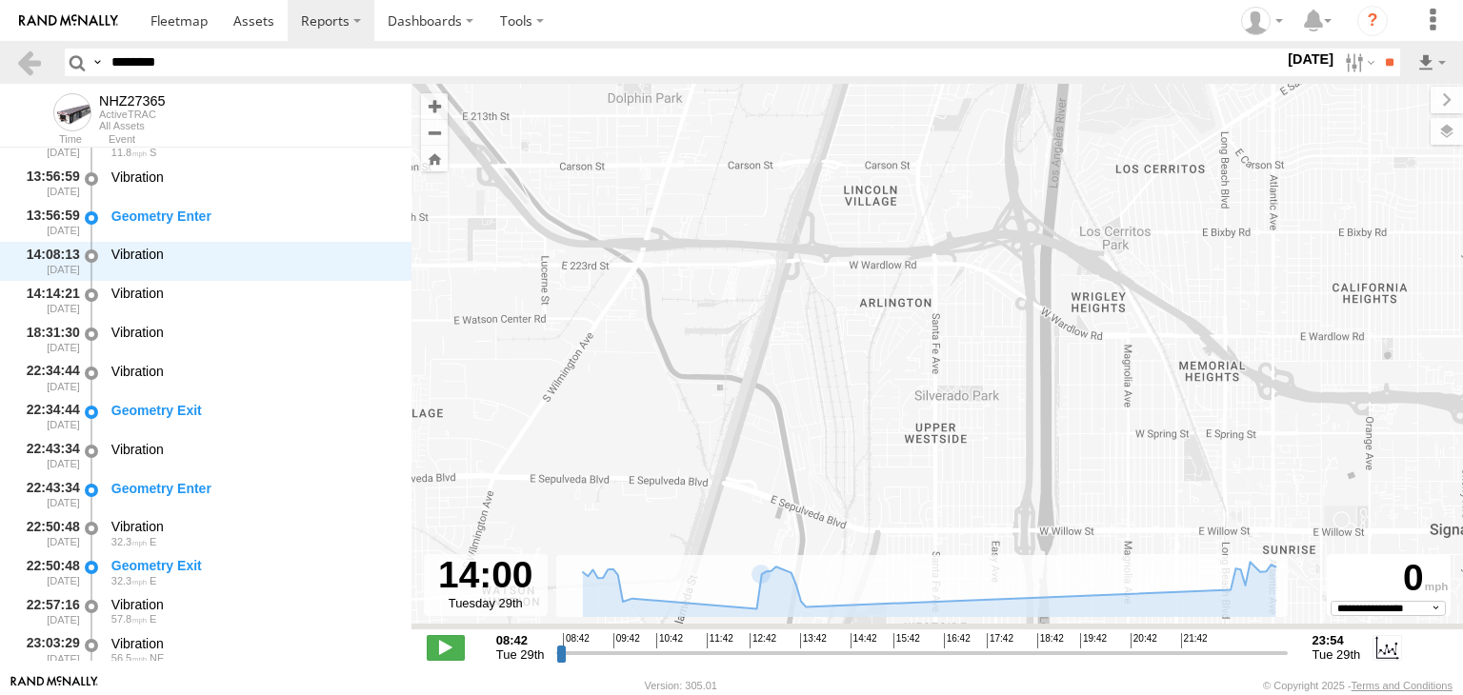
drag, startPoint x: 797, startPoint y: 429, endPoint x: 847, endPoint y: 309, distance: 128.9
click at [837, 261] on div "NHZ27365" at bounding box center [936, 367] width 1051 height 566
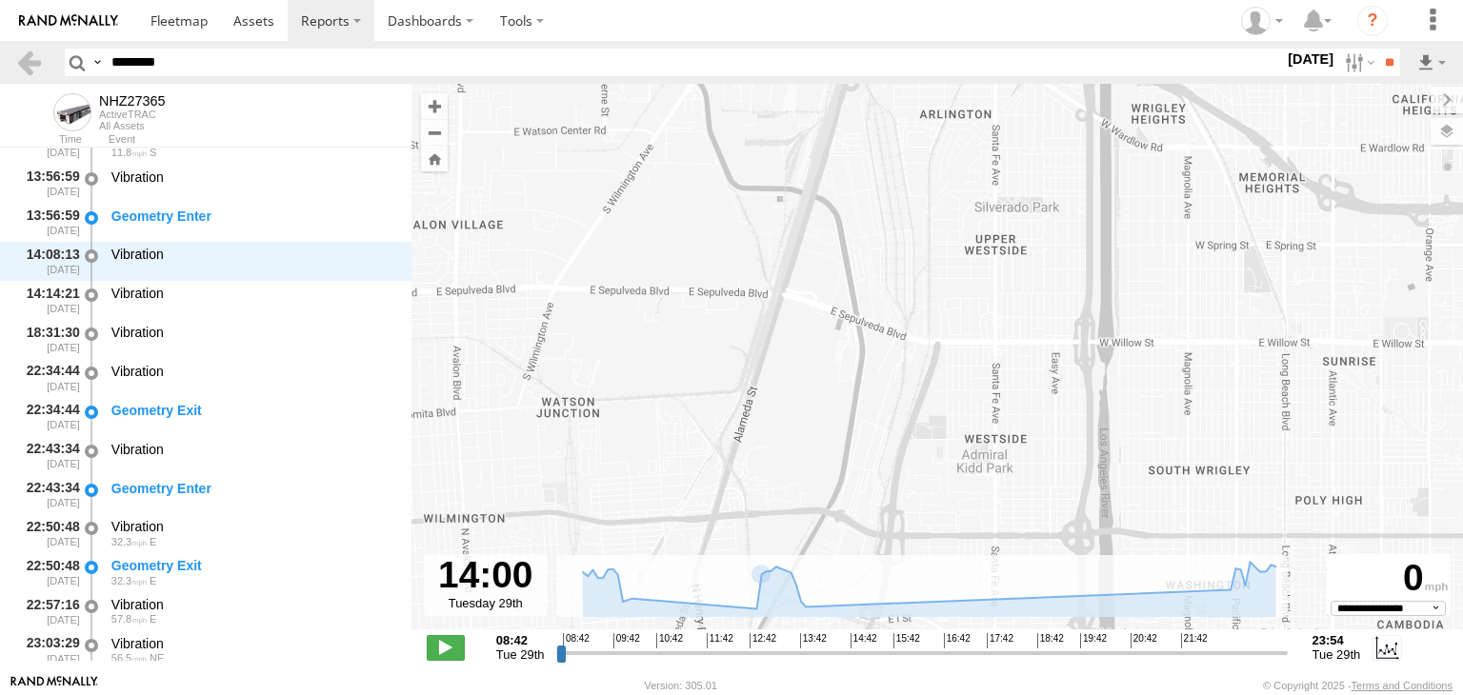
drag, startPoint x: 838, startPoint y: 508, endPoint x: 847, endPoint y: 393, distance: 114.6
click at [847, 393] on div "NHZ27365" at bounding box center [936, 367] width 1051 height 566
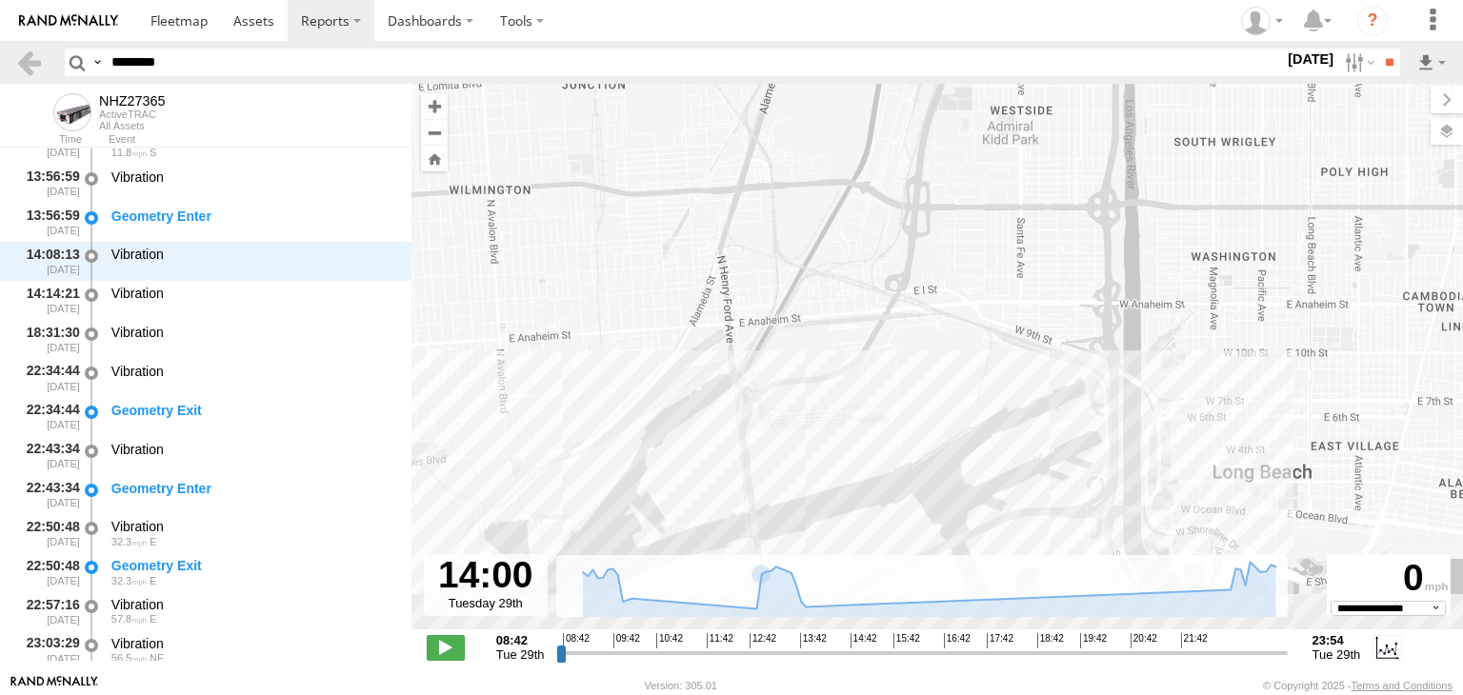
drag, startPoint x: 827, startPoint y: 438, endPoint x: 844, endPoint y: 256, distance: 182.7
click at [844, 256] on div "NHZ27365" at bounding box center [936, 367] width 1051 height 566
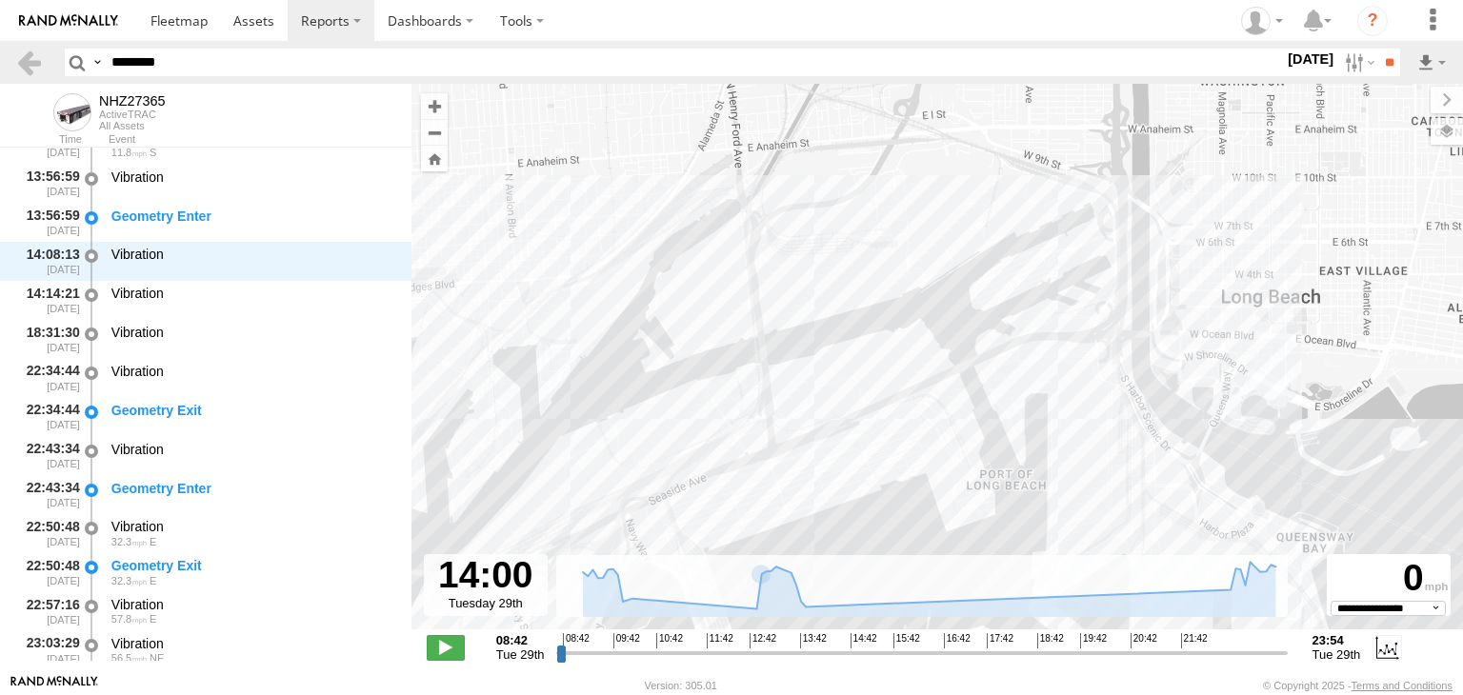
drag, startPoint x: 850, startPoint y: 424, endPoint x: 855, endPoint y: 272, distance: 151.5
click at [855, 272] on div "NHZ27365" at bounding box center [936, 367] width 1051 height 566
click at [792, 257] on div "NHZ27365" at bounding box center [936, 367] width 1051 height 566
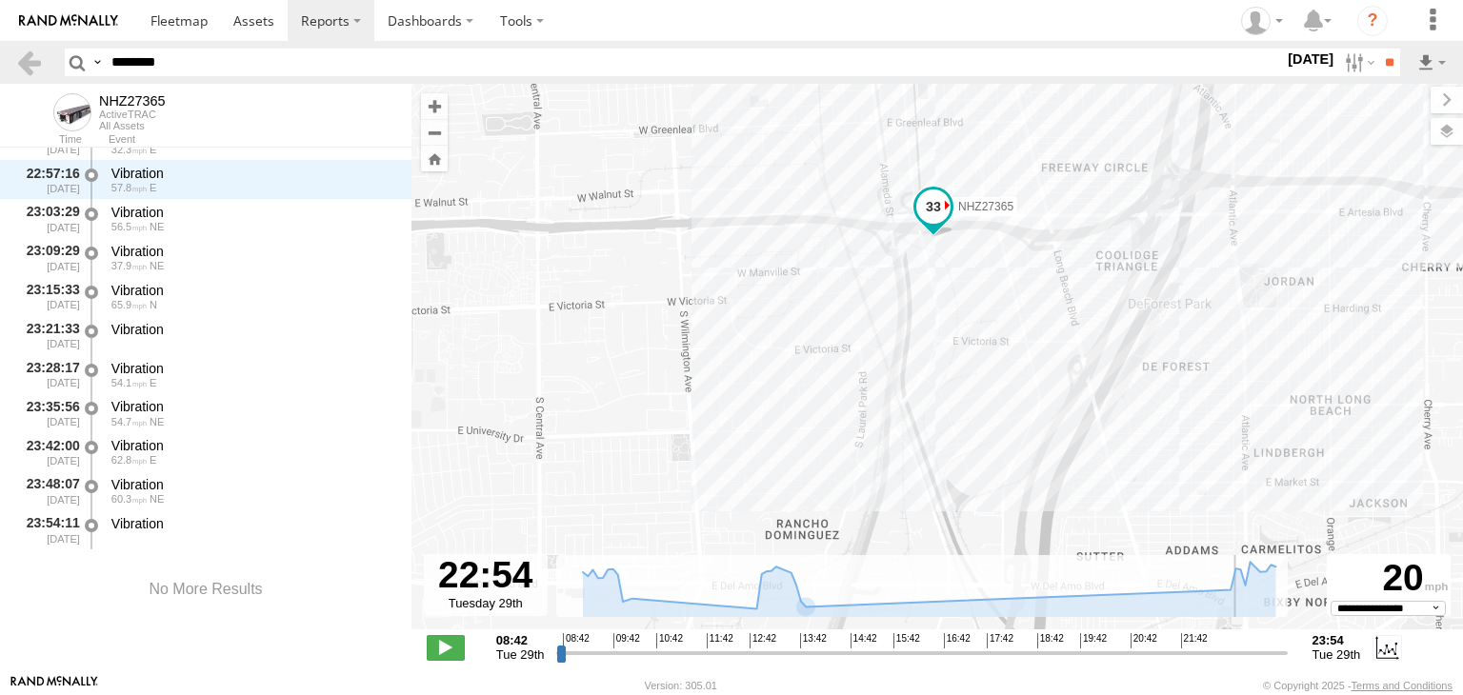
scroll to position [1897, 0]
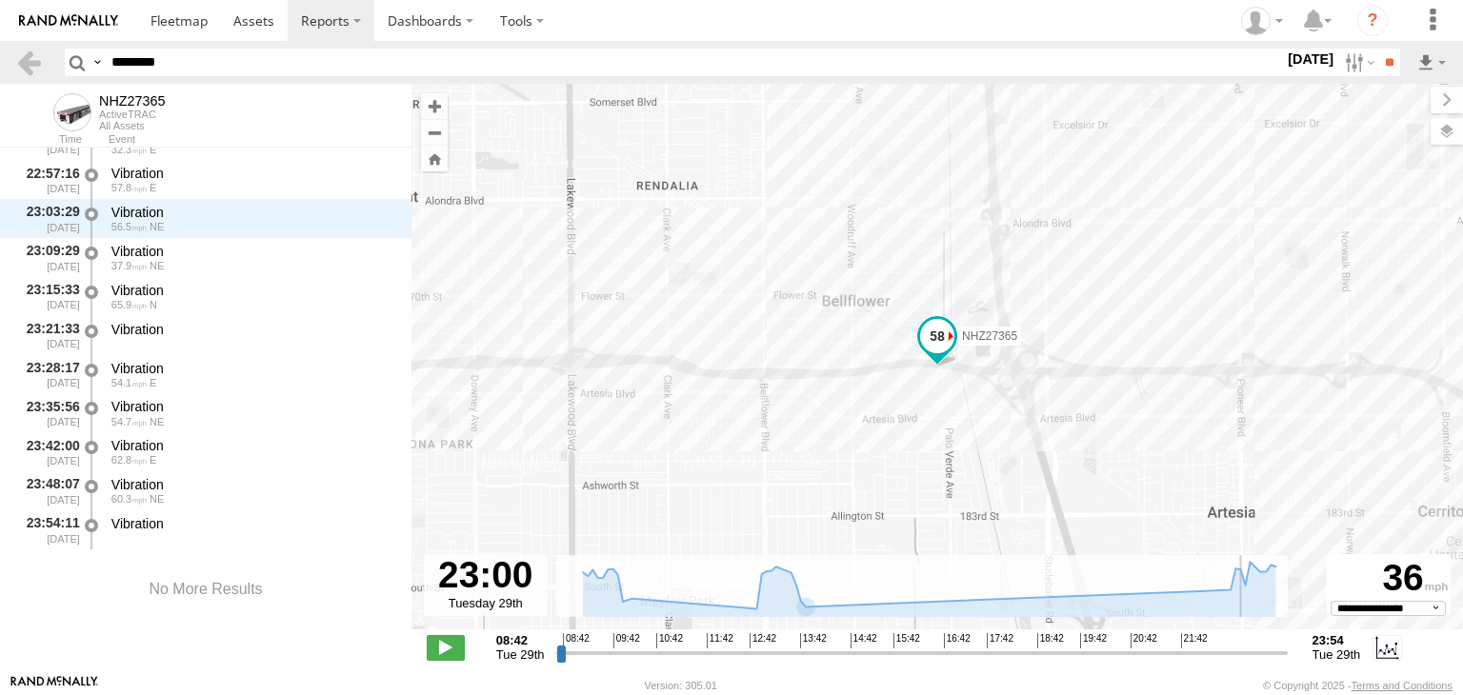
drag, startPoint x: 815, startPoint y: 658, endPoint x: 1239, endPoint y: 652, distance: 423.8
type input "**********"
click at [1239, 652] on input "range" at bounding box center [921, 653] width 730 height 18
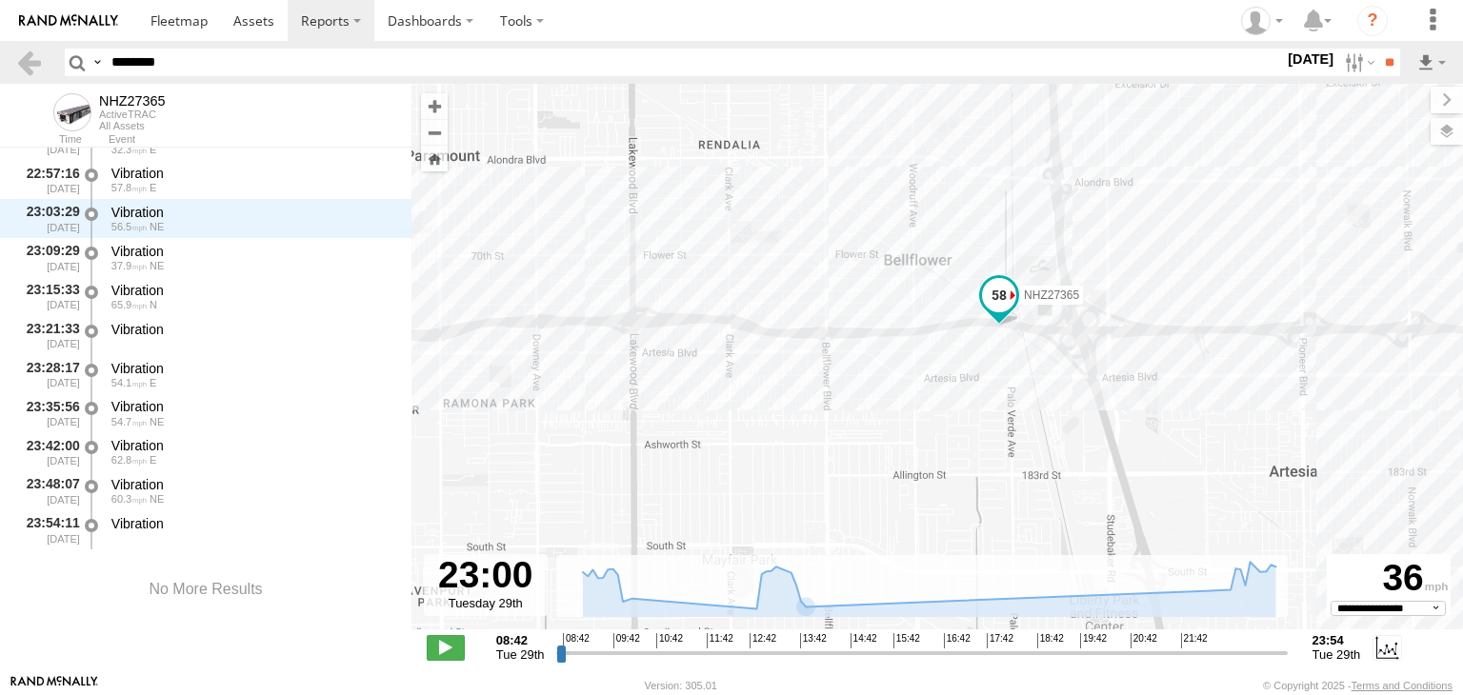
drag, startPoint x: 865, startPoint y: 515, endPoint x: 1207, endPoint y: 127, distance: 518.1
click at [1207, 127] on div "NHZ27365 Pier A90 Terminal Pier A90, Pier A Terminal, SSA-90, Pier A 0" at bounding box center [936, 367] width 1051 height 566
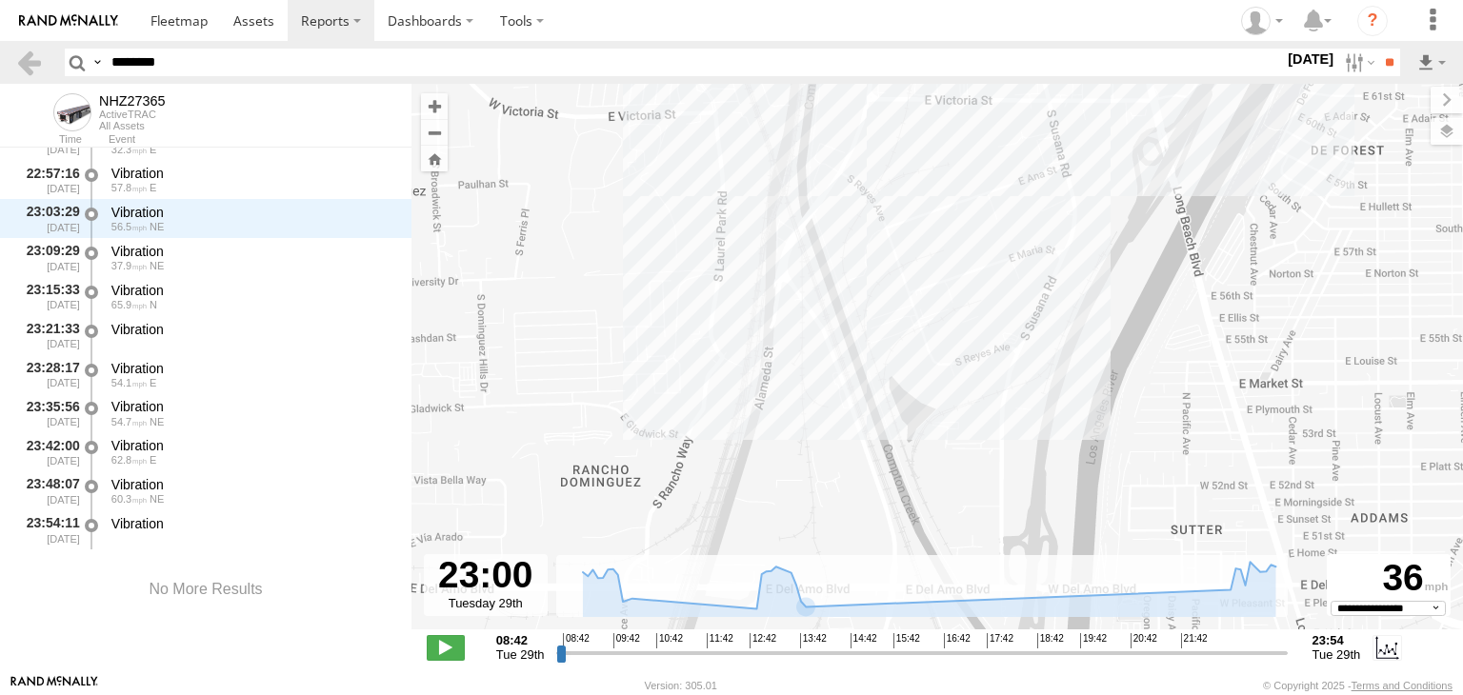
drag, startPoint x: 937, startPoint y: 355, endPoint x: 855, endPoint y: 254, distance: 130.0
click at [834, 151] on div "NHZ27365 Pier A90 Terminal Pier A90, Pier A Terminal, SSA-90, Pier A 0" at bounding box center [936, 367] width 1051 height 566
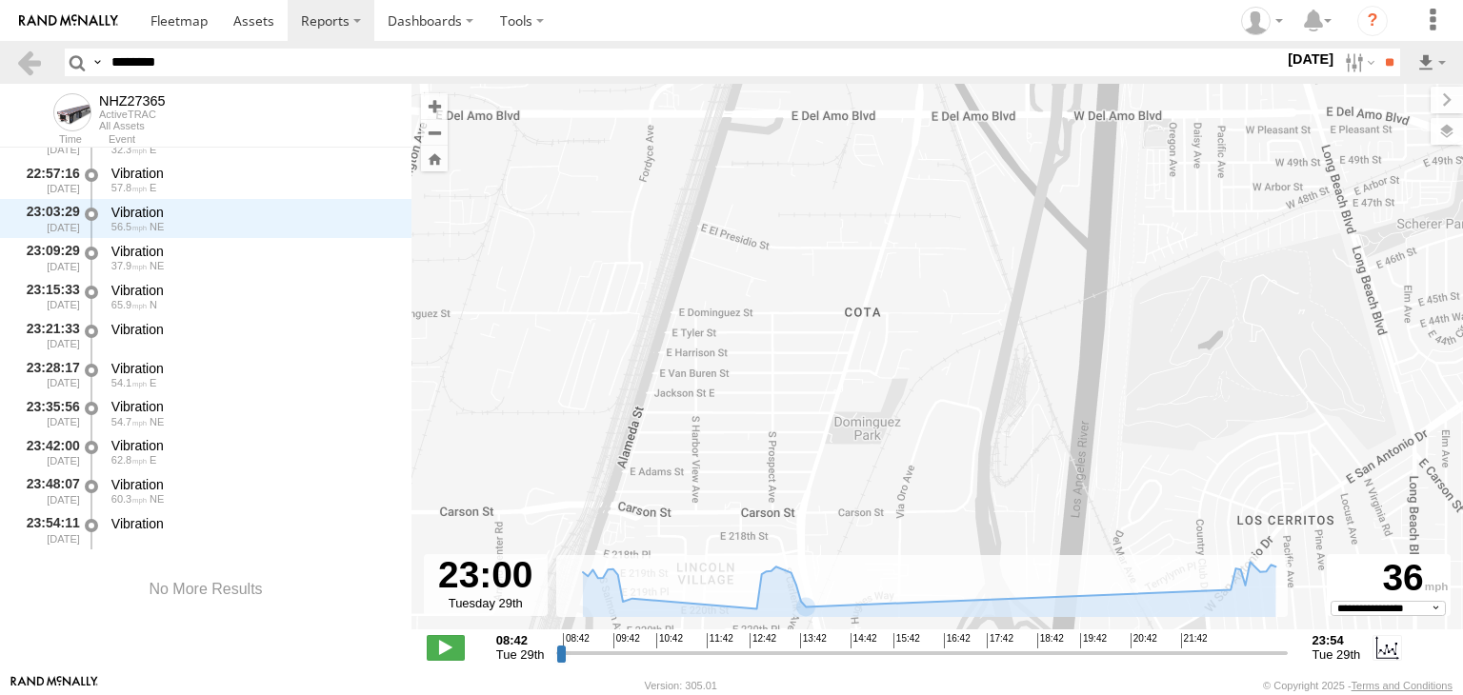
drag, startPoint x: 655, startPoint y: 513, endPoint x: 763, endPoint y: 271, distance: 264.7
click at [763, 271] on div "NHZ27365 Pier A90 Terminal Pier A90, Pier A Terminal, SSA-90, Pier A 0" at bounding box center [936, 367] width 1051 height 566
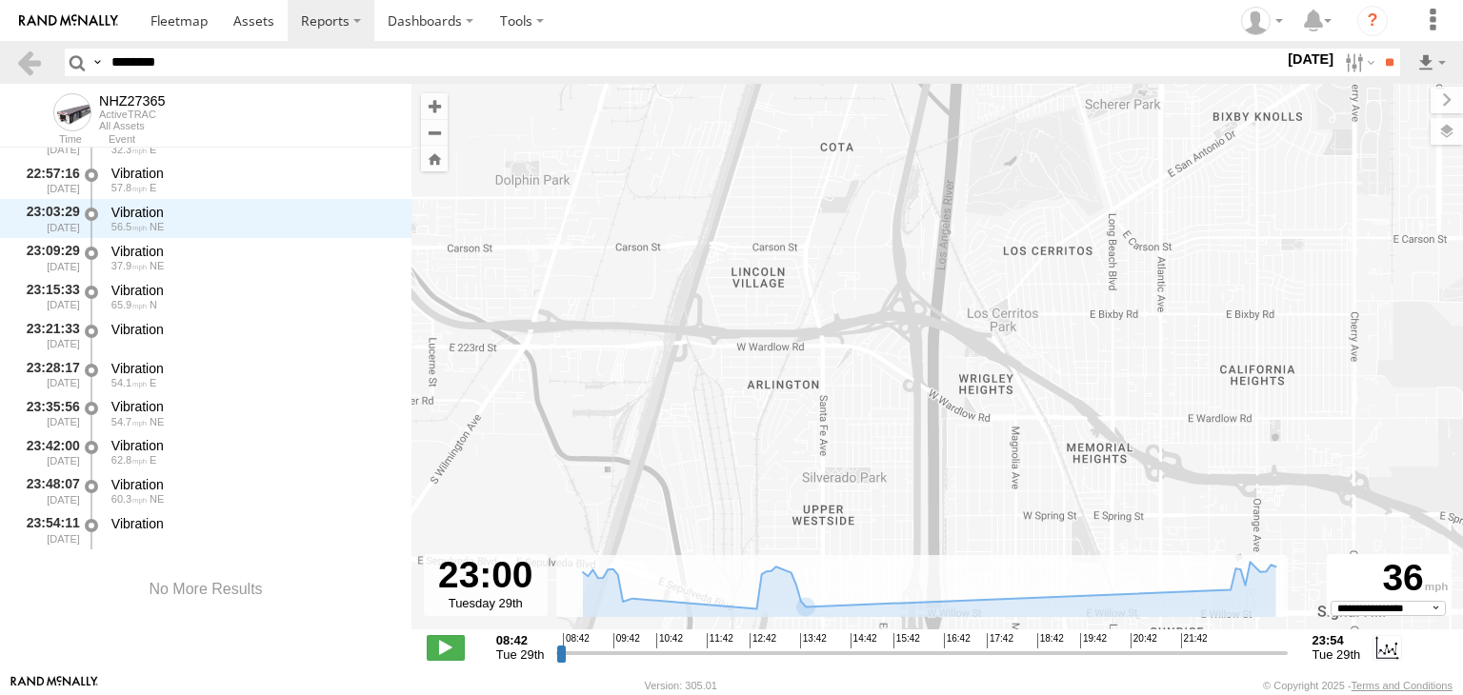
drag, startPoint x: 828, startPoint y: 467, endPoint x: 813, endPoint y: 161, distance: 306.0
click at [813, 161] on div "NHZ27365 Pier A90 Terminal Pier A90, Pier A Terminal, SSA-90, Pier A 0" at bounding box center [936, 367] width 1051 height 566
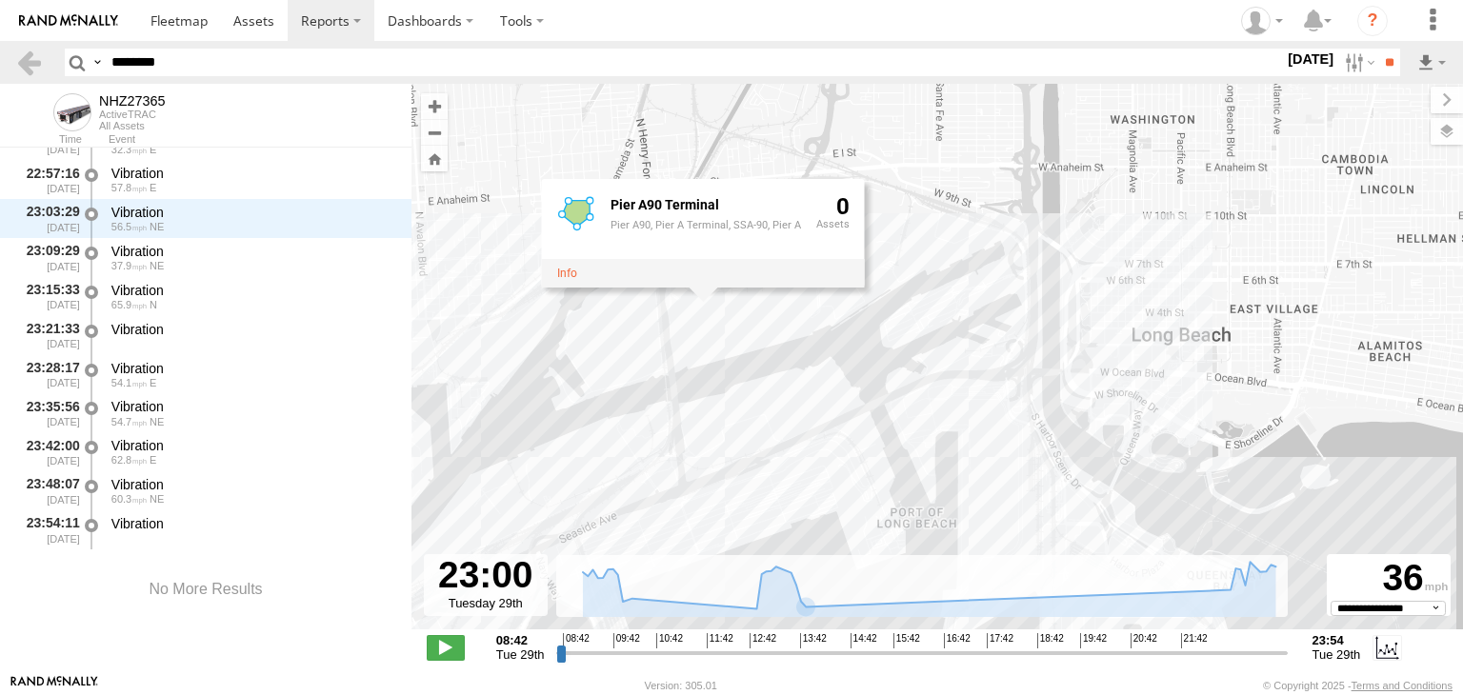
drag, startPoint x: 692, startPoint y: 465, endPoint x: 838, endPoint y: 302, distance: 218.5
click at [837, 301] on div "NHZ27365 Pier A90 Terminal Pier A90, Pier A Terminal, SSA-90, Pier A 0" at bounding box center [936, 367] width 1051 height 566
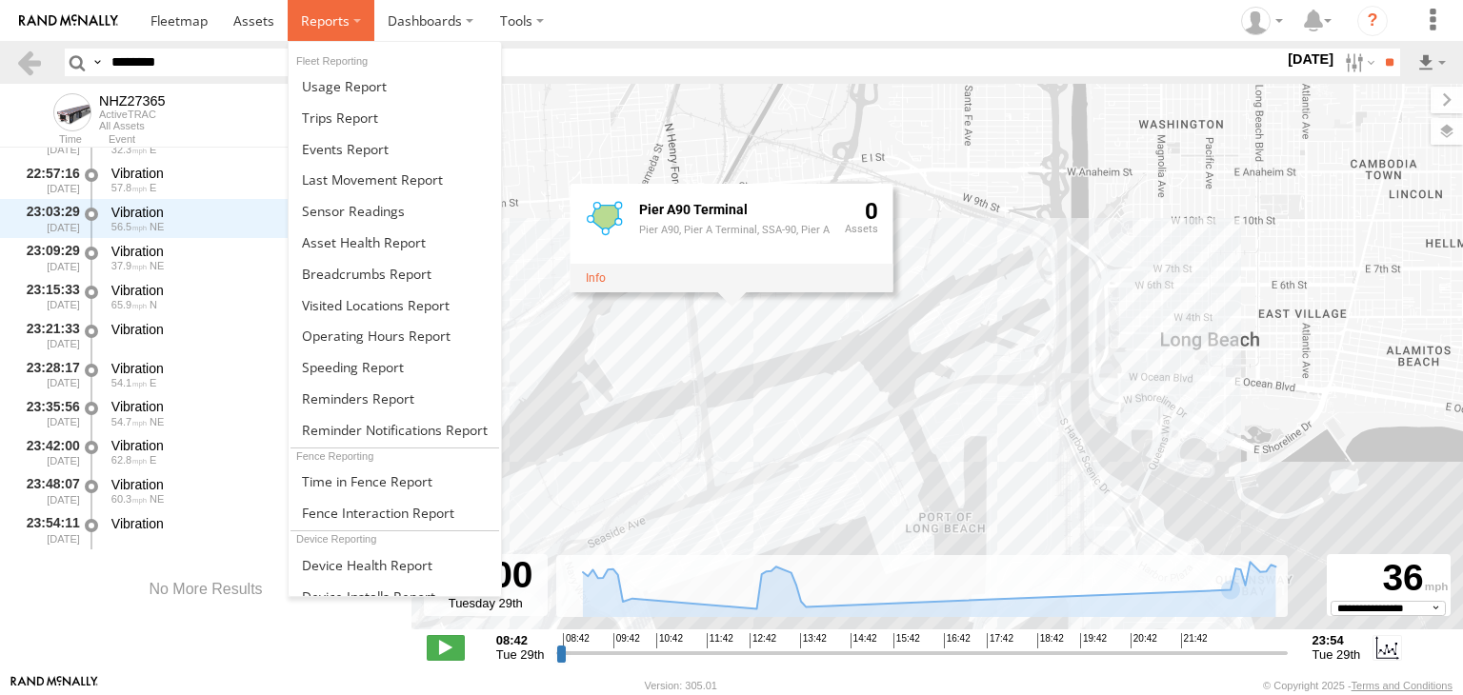
click at [324, 10] on label at bounding box center [331, 20] width 87 height 41
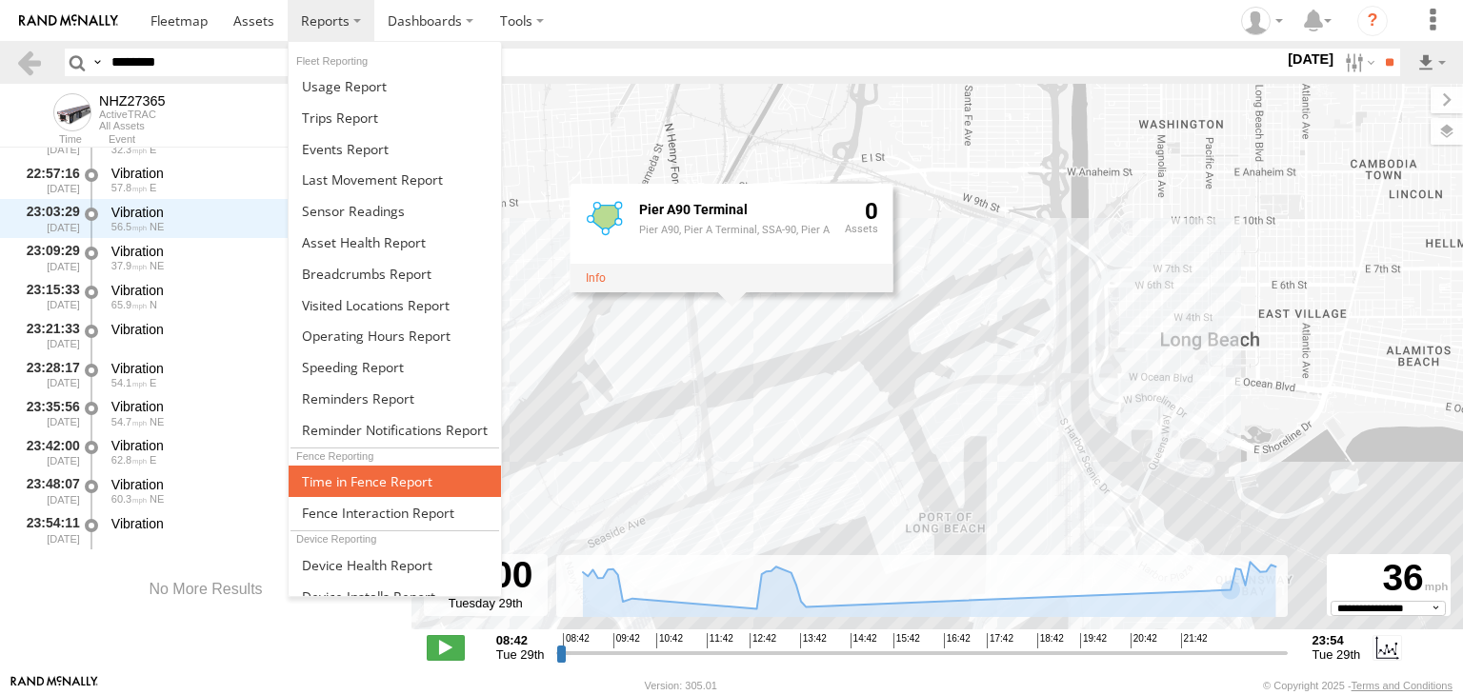
click at [372, 472] on span at bounding box center [367, 481] width 130 height 18
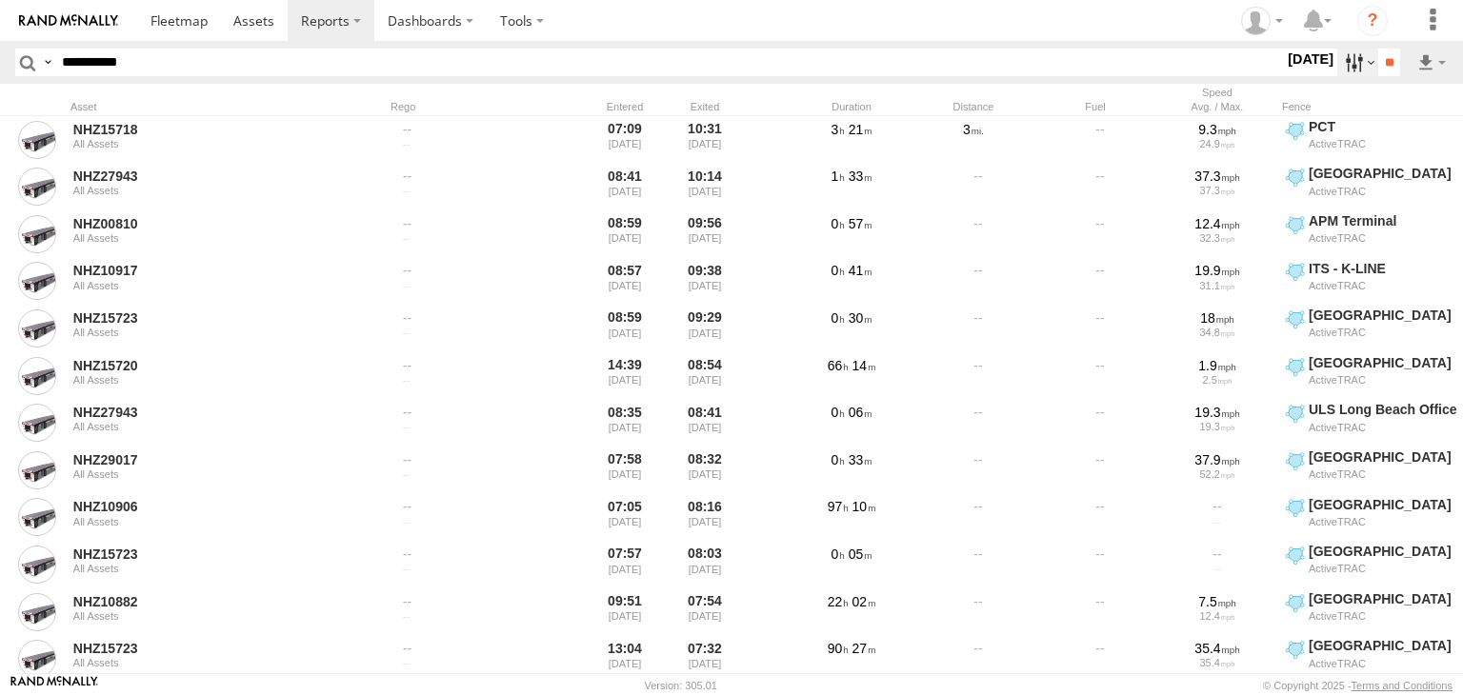
click at [1337, 69] on label at bounding box center [1357, 63] width 41 height 28
click at [0, 0] on label at bounding box center [0, 0] width 0 height 0
click at [1384, 75] on input "**" at bounding box center [1389, 63] width 22 height 28
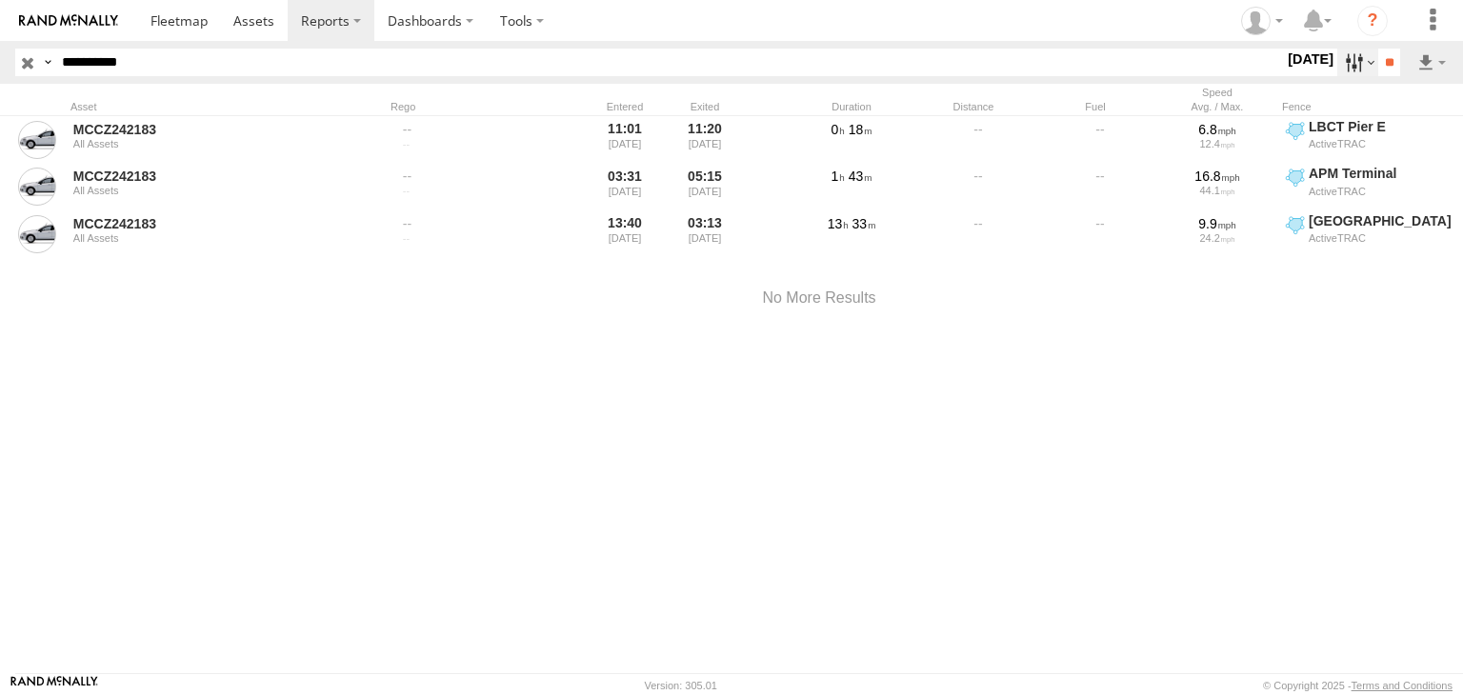
click at [1343, 58] on label at bounding box center [1357, 63] width 41 height 28
click at [1284, 76] on div at bounding box center [1284, 63] width 0 height 28
click at [1386, 62] on input "**" at bounding box center [1389, 63] width 22 height 28
